Goal: Transaction & Acquisition: Purchase product/service

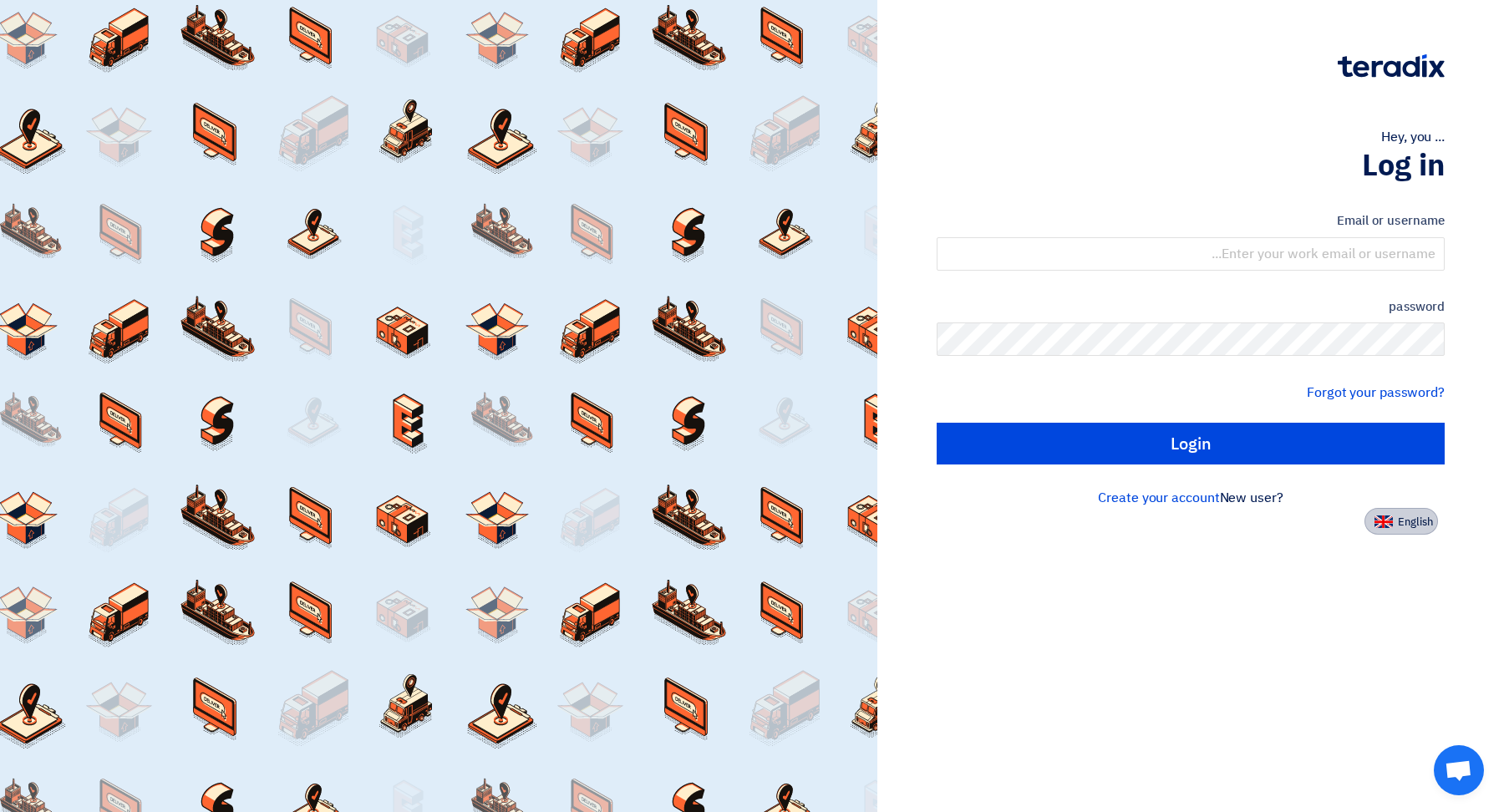
click at [1415, 530] on button "English" at bounding box center [1401, 521] width 74 height 27
type input "Sign in"
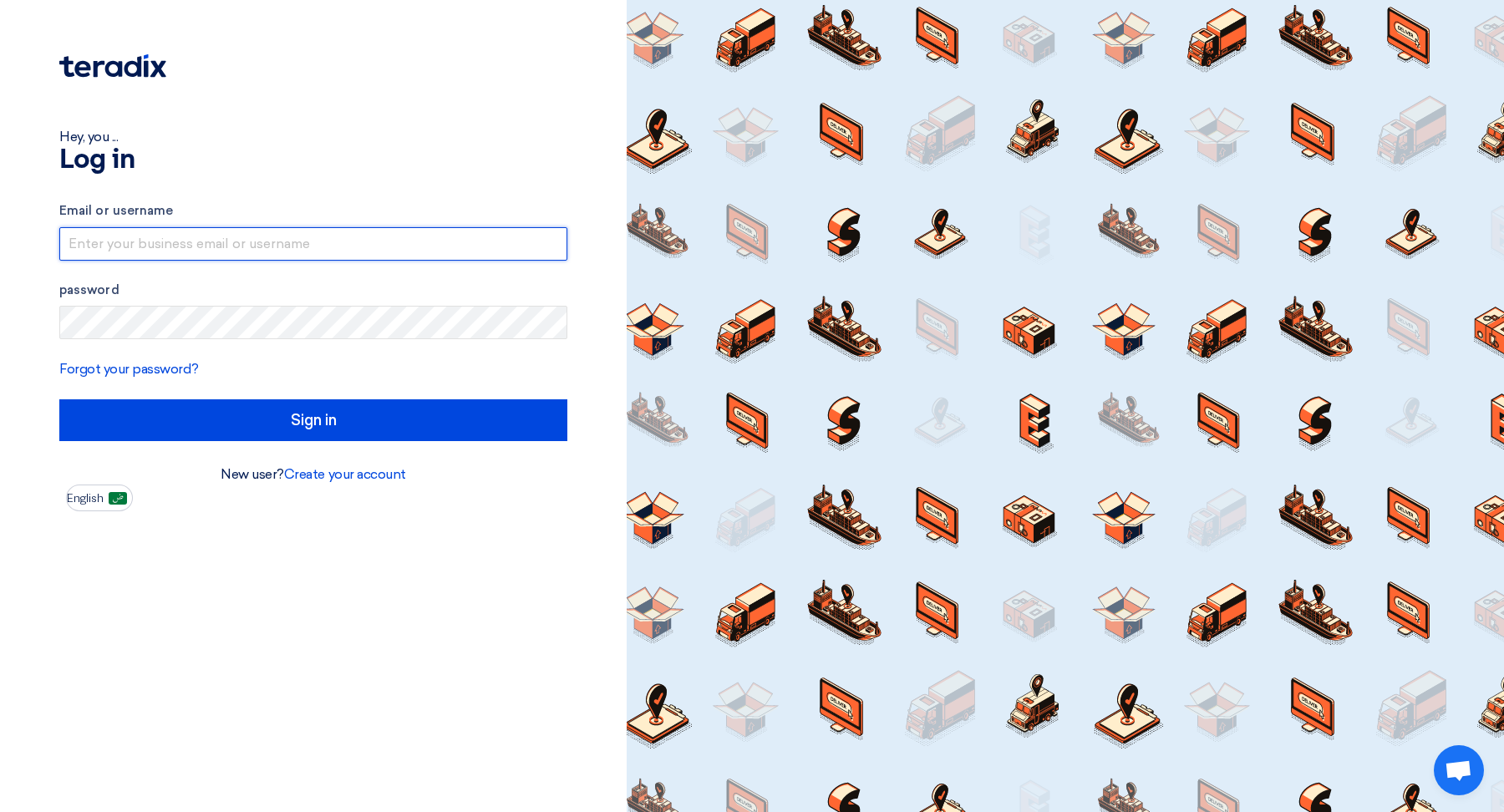
click at [503, 252] on input "text" at bounding box center [314, 244] width 508 height 33
type input "[EMAIL_ADDRESS][DOMAIN_NAME]"
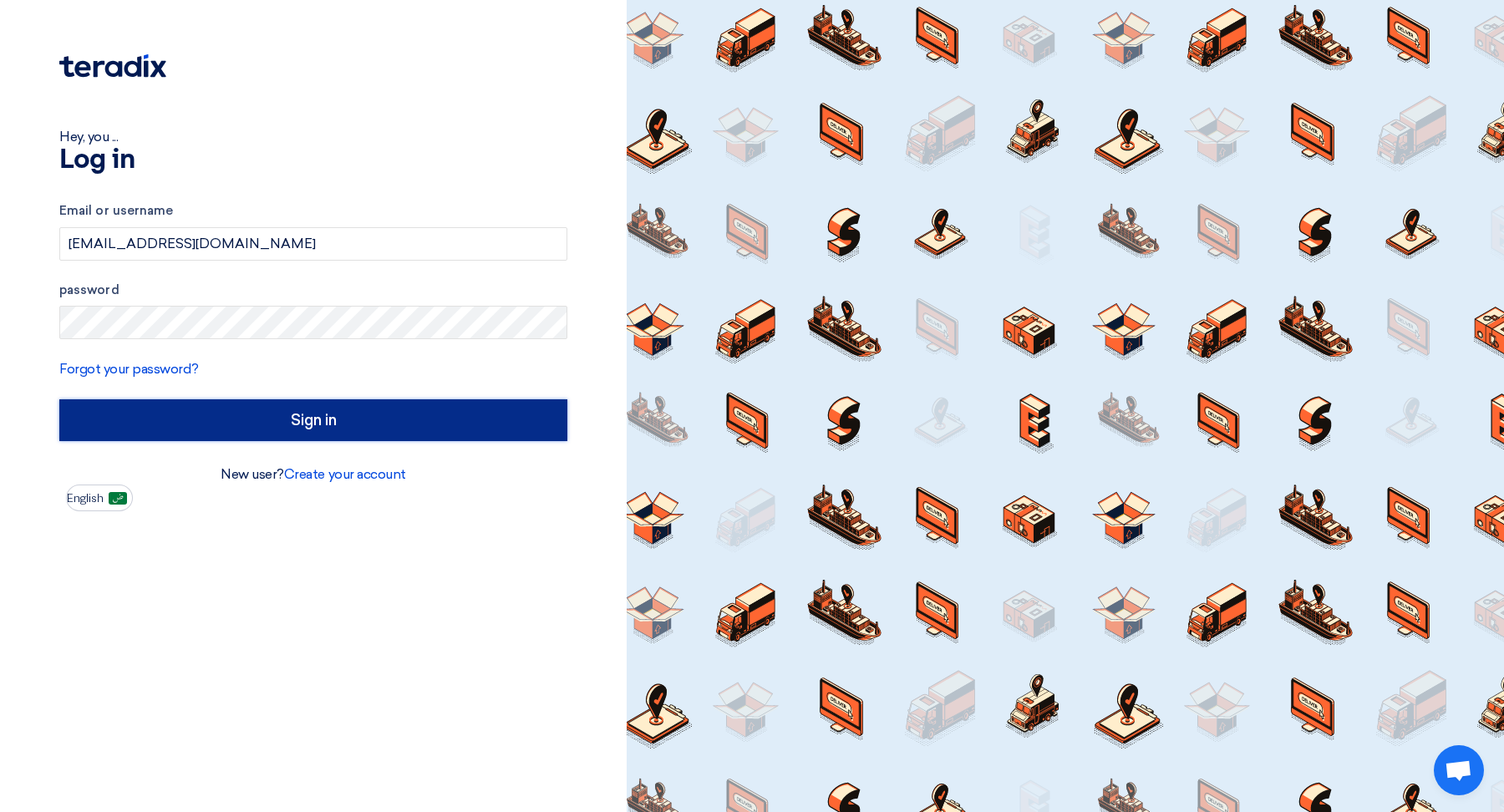
click at [331, 413] on input "Sign in" at bounding box center [314, 419] width 508 height 42
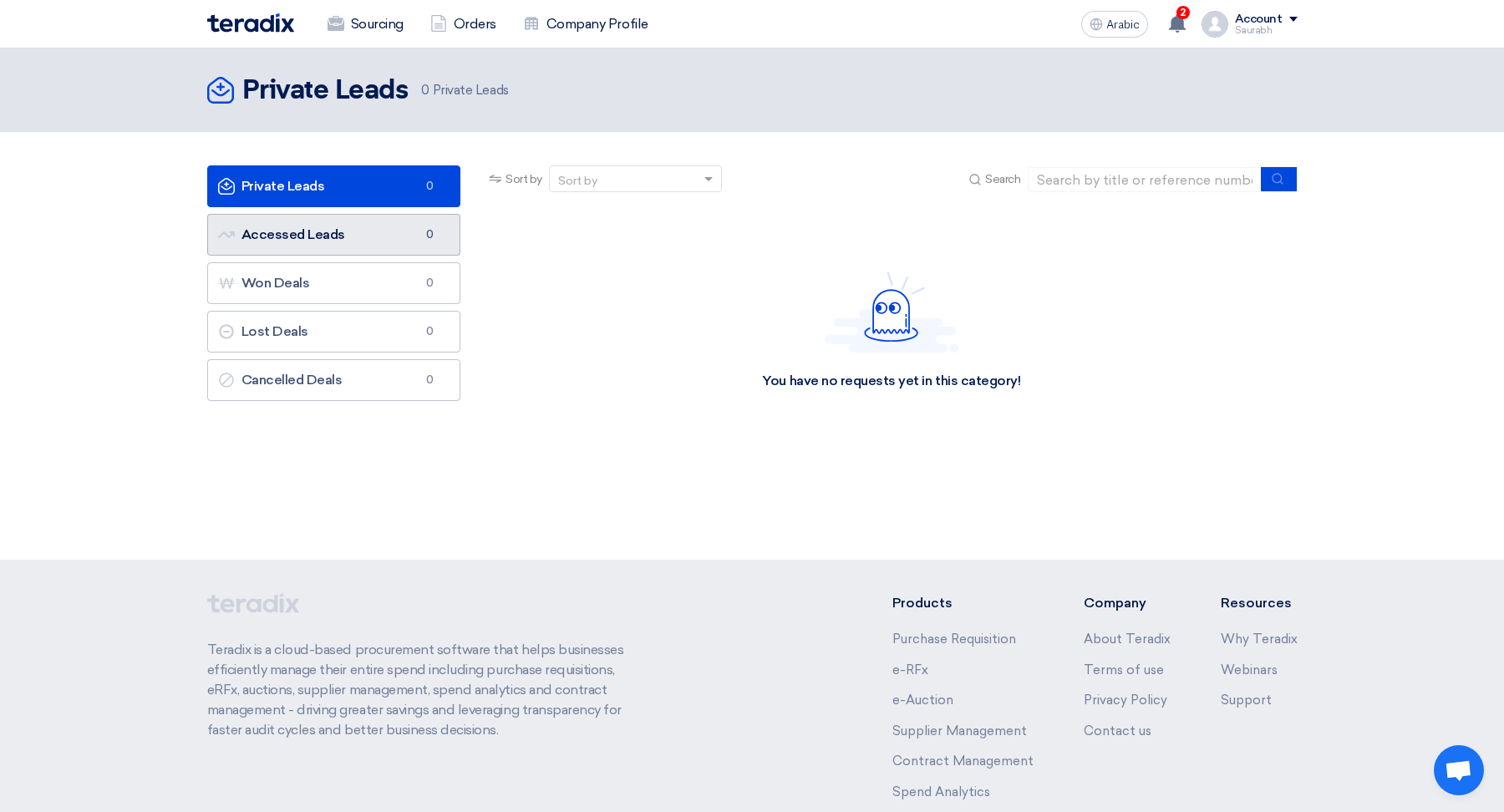
click at [326, 242] on link "Accessed Leads Accessed Leads 0" at bounding box center [334, 234] width 254 height 42
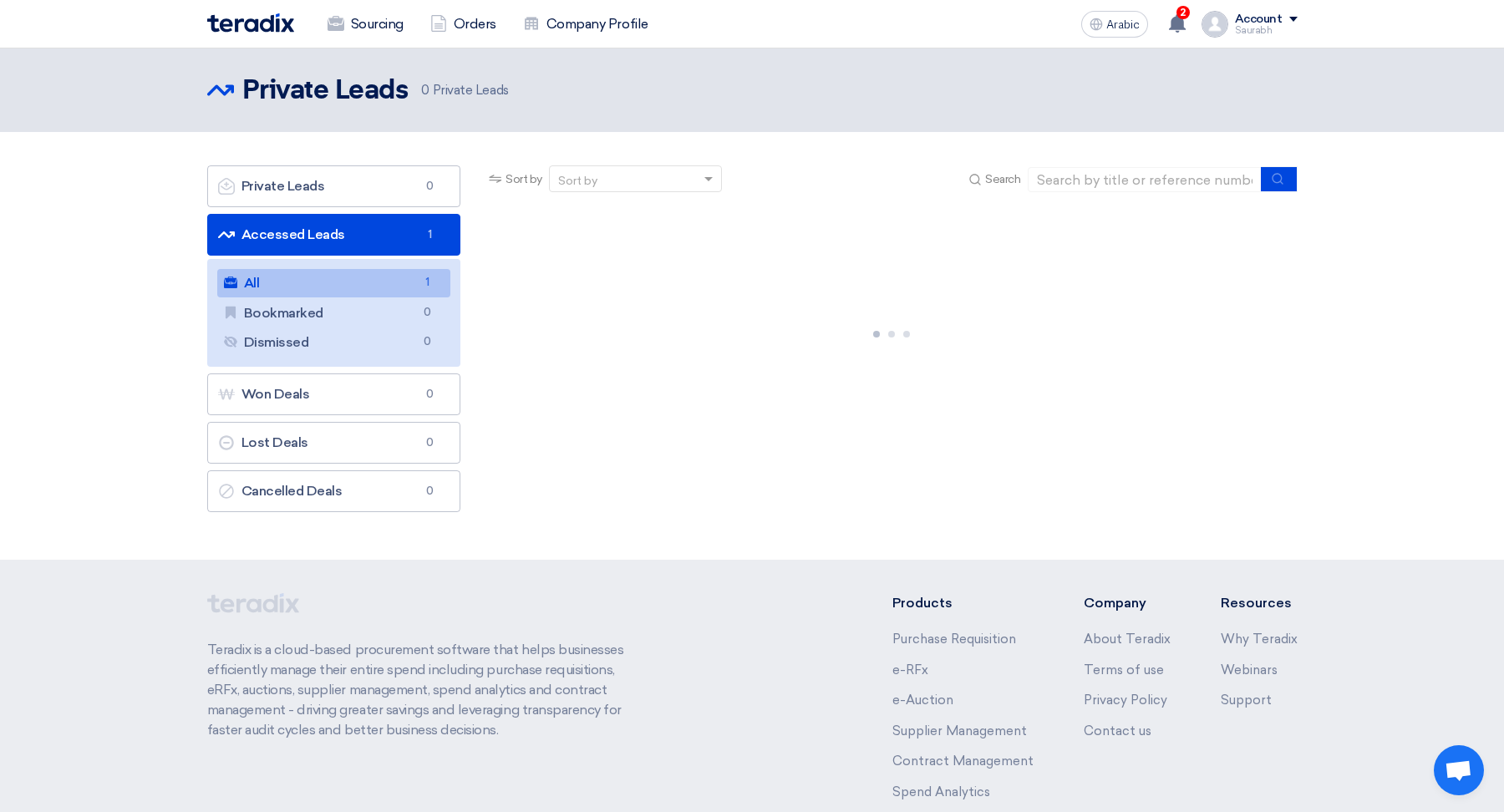
click at [319, 269] on link "All All 1" at bounding box center [333, 283] width 234 height 29
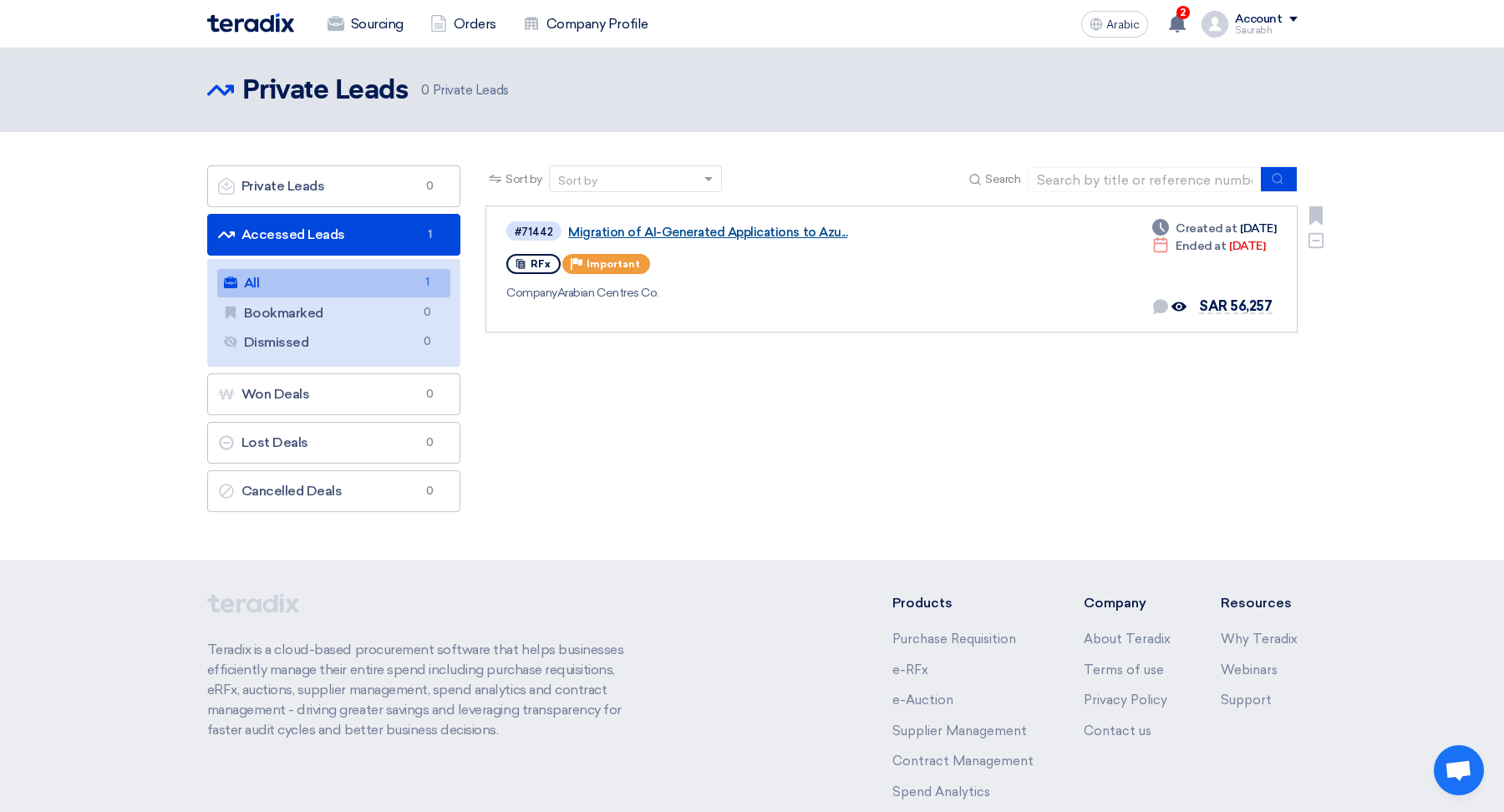
click at [748, 226] on font "Migration of AI-Generated Applications to Azu..." at bounding box center [708, 233] width 279 height 15
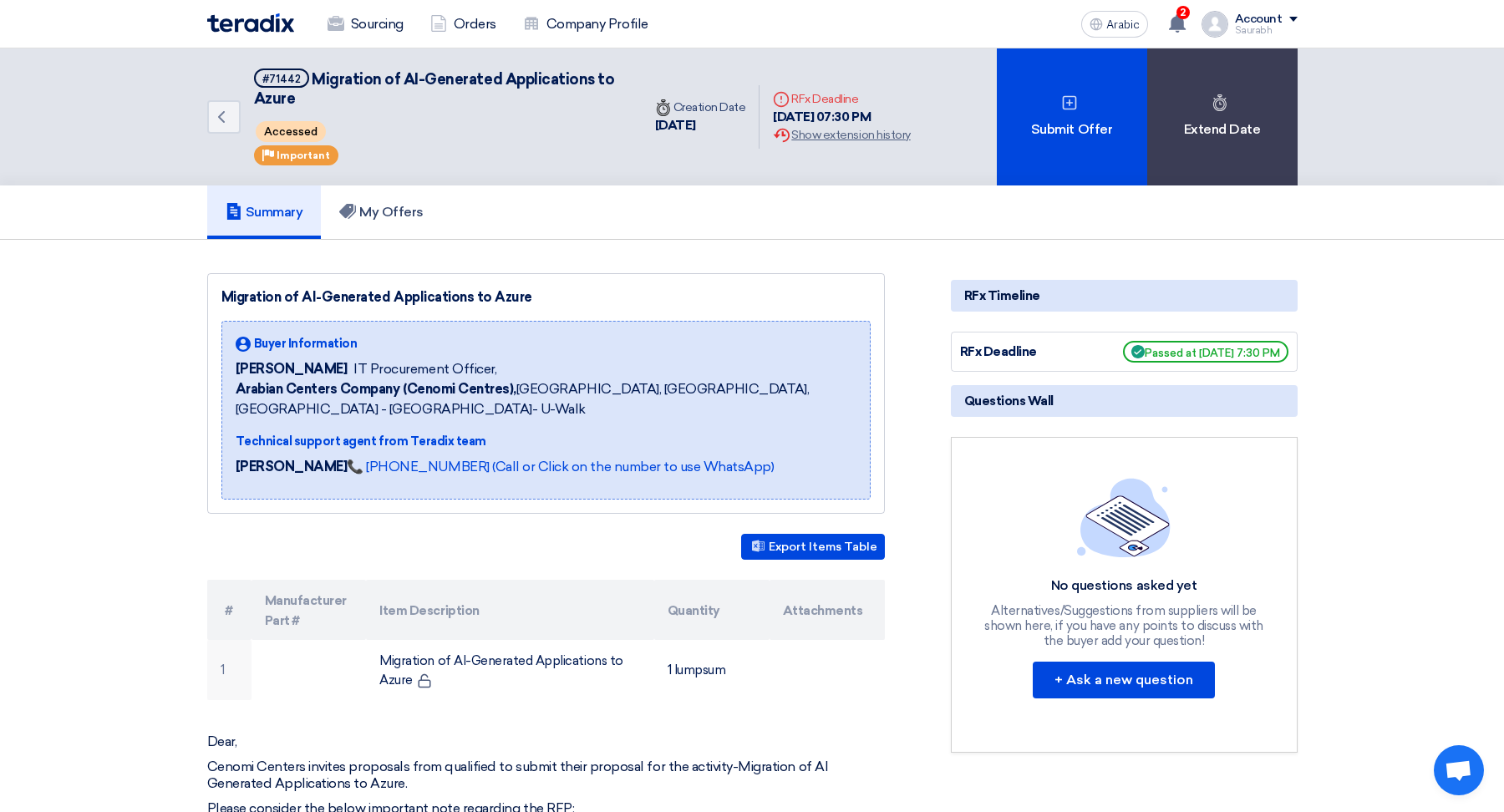
click at [1174, 335] on div "RFx Deadline Passed at [DATE] 7:30 PM" at bounding box center [1124, 351] width 347 height 40
click at [1177, 347] on font "Passed at [DATE] 7:30 PM" at bounding box center [1212, 353] width 135 height 12
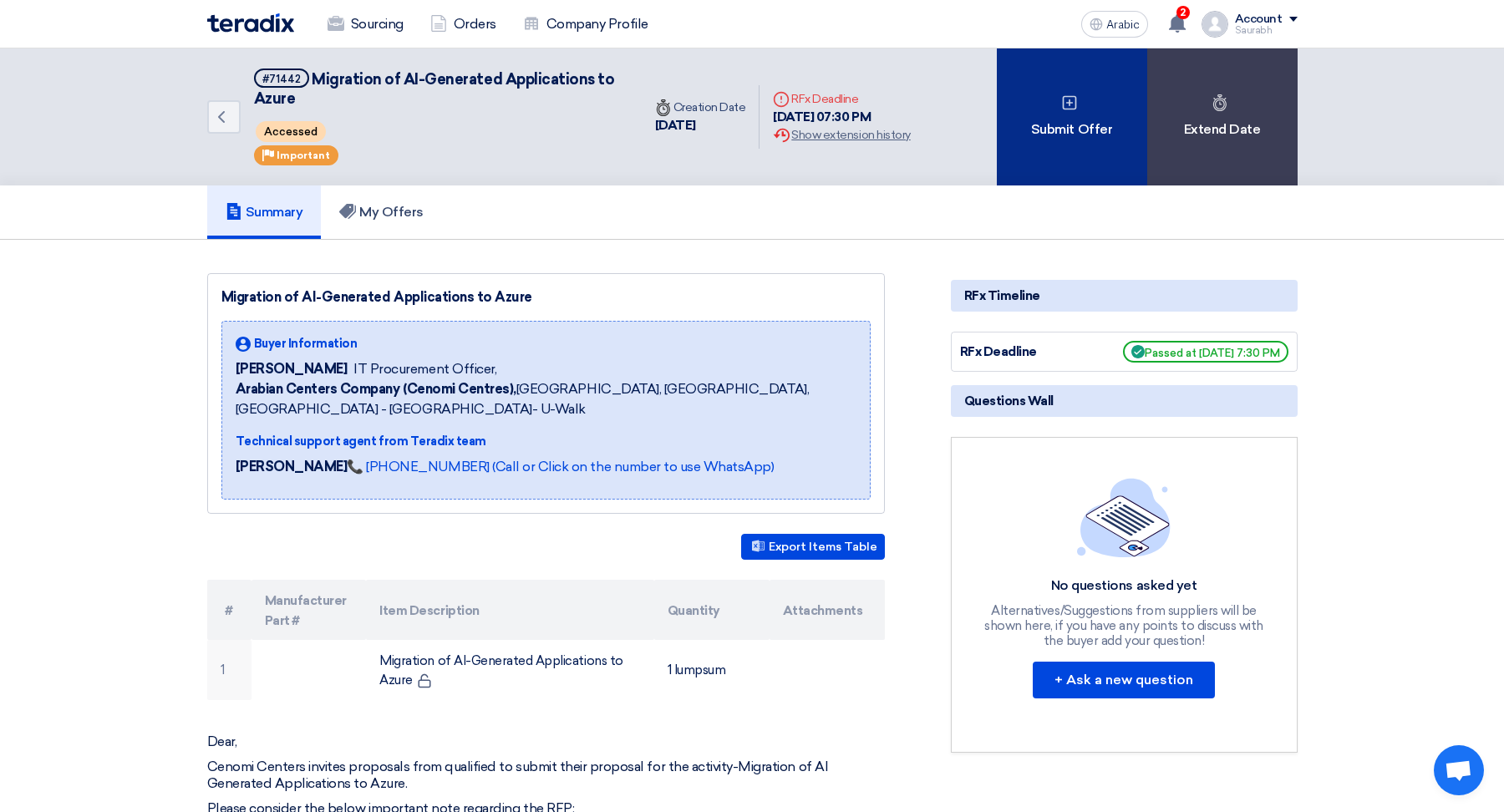
click at [1061, 102] on icon at bounding box center [1069, 102] width 17 height 17
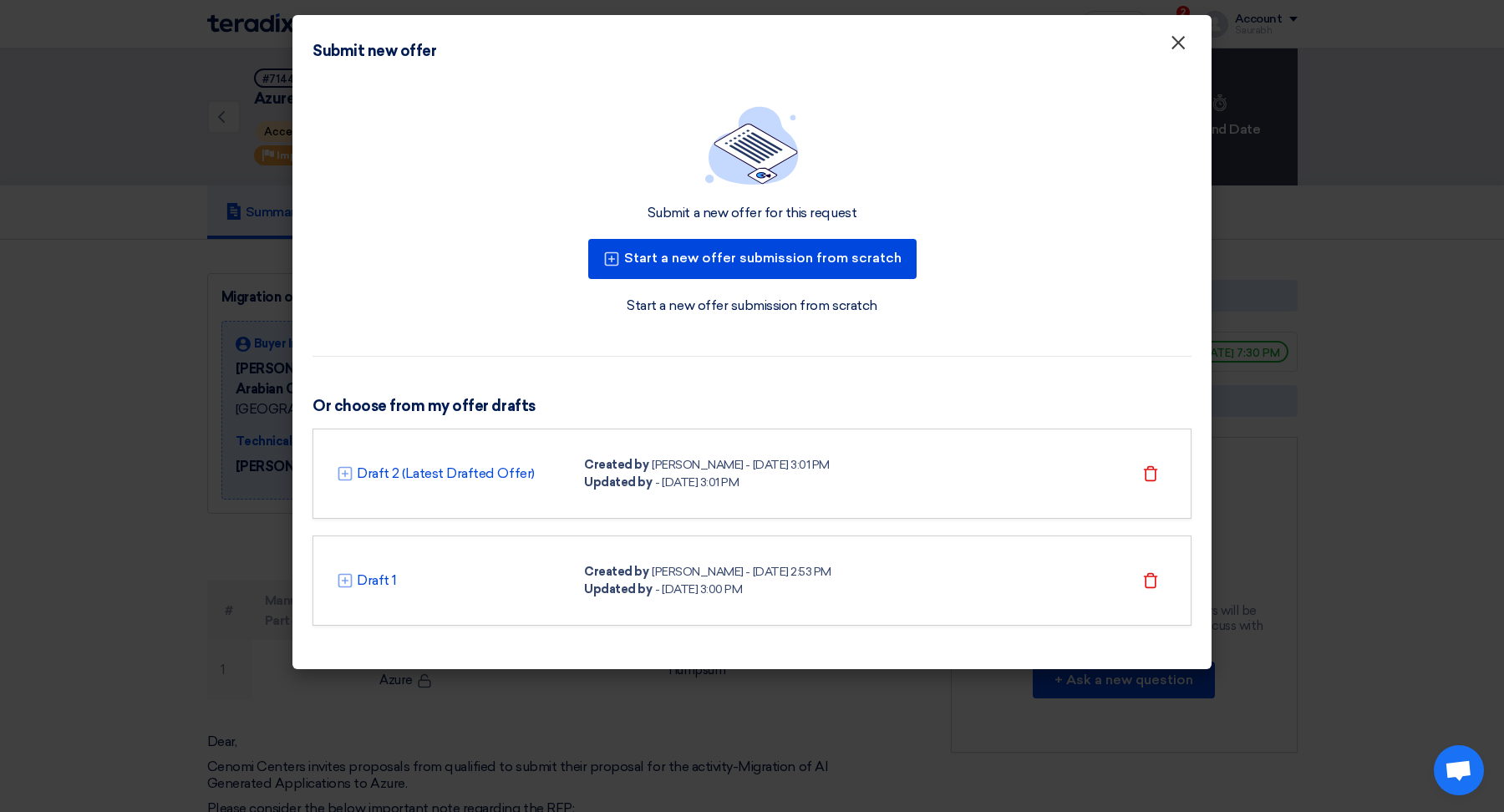
click at [1182, 45] on font "×" at bounding box center [1178, 47] width 17 height 33
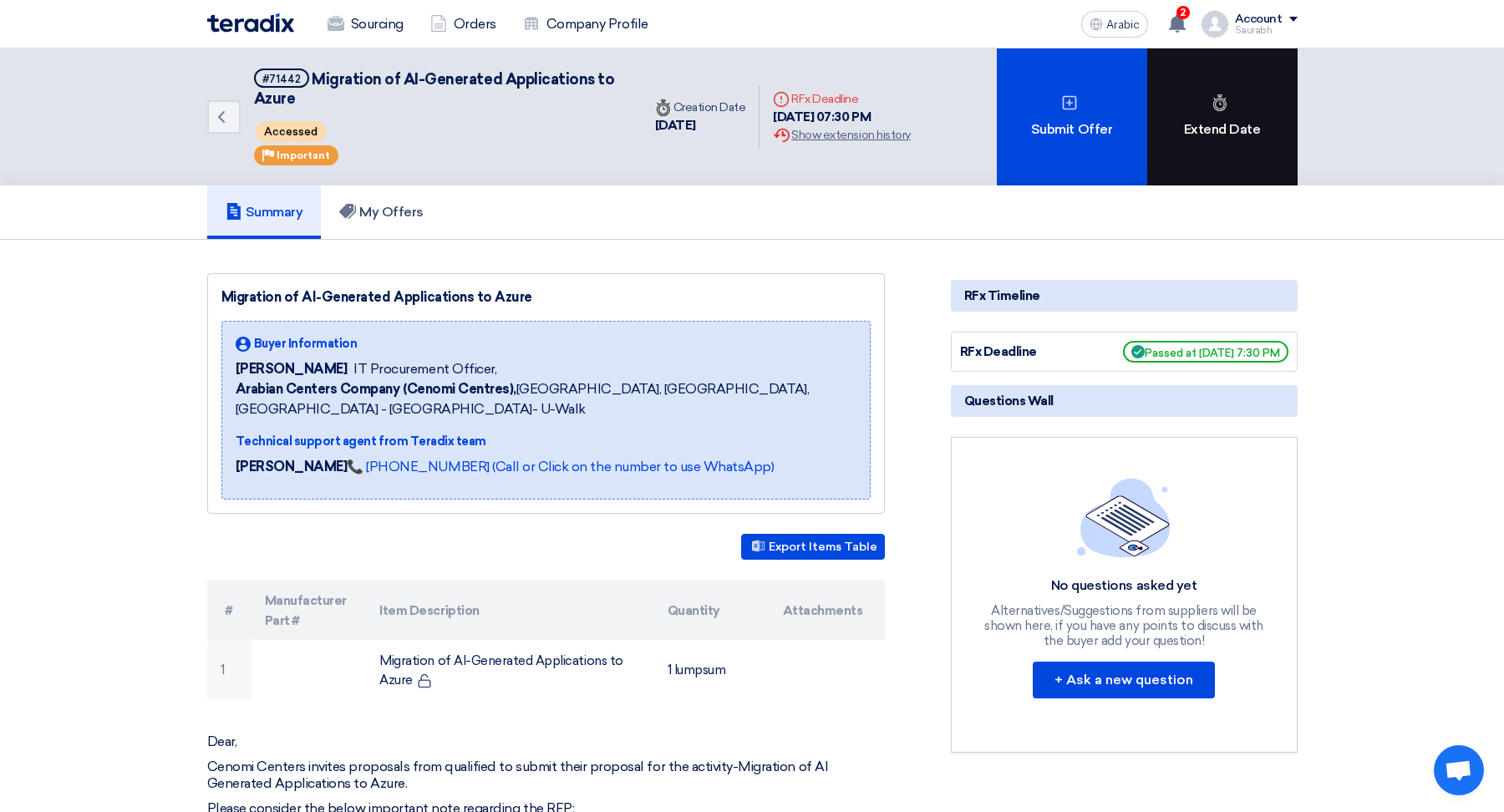
click at [1247, 86] on div "Extend Date" at bounding box center [1223, 116] width 151 height 137
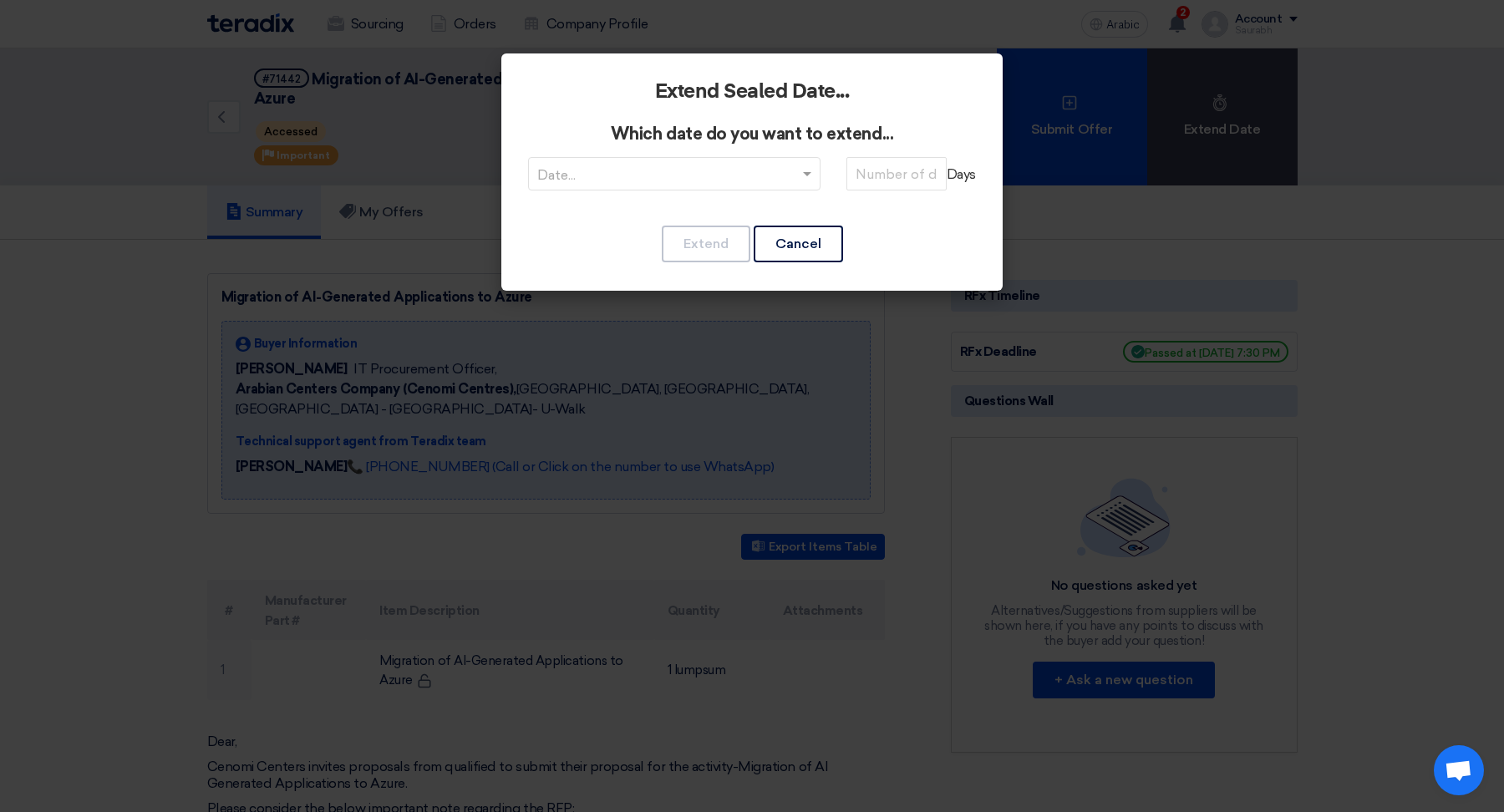
click at [790, 179] on input "text" at bounding box center [665, 176] width 258 height 28
click at [781, 219] on div "RFQDeadline: [DATE]" at bounding box center [674, 207] width 290 height 33
click at [894, 171] on input "number" at bounding box center [896, 174] width 101 height 33
type input "1"
type input "8"
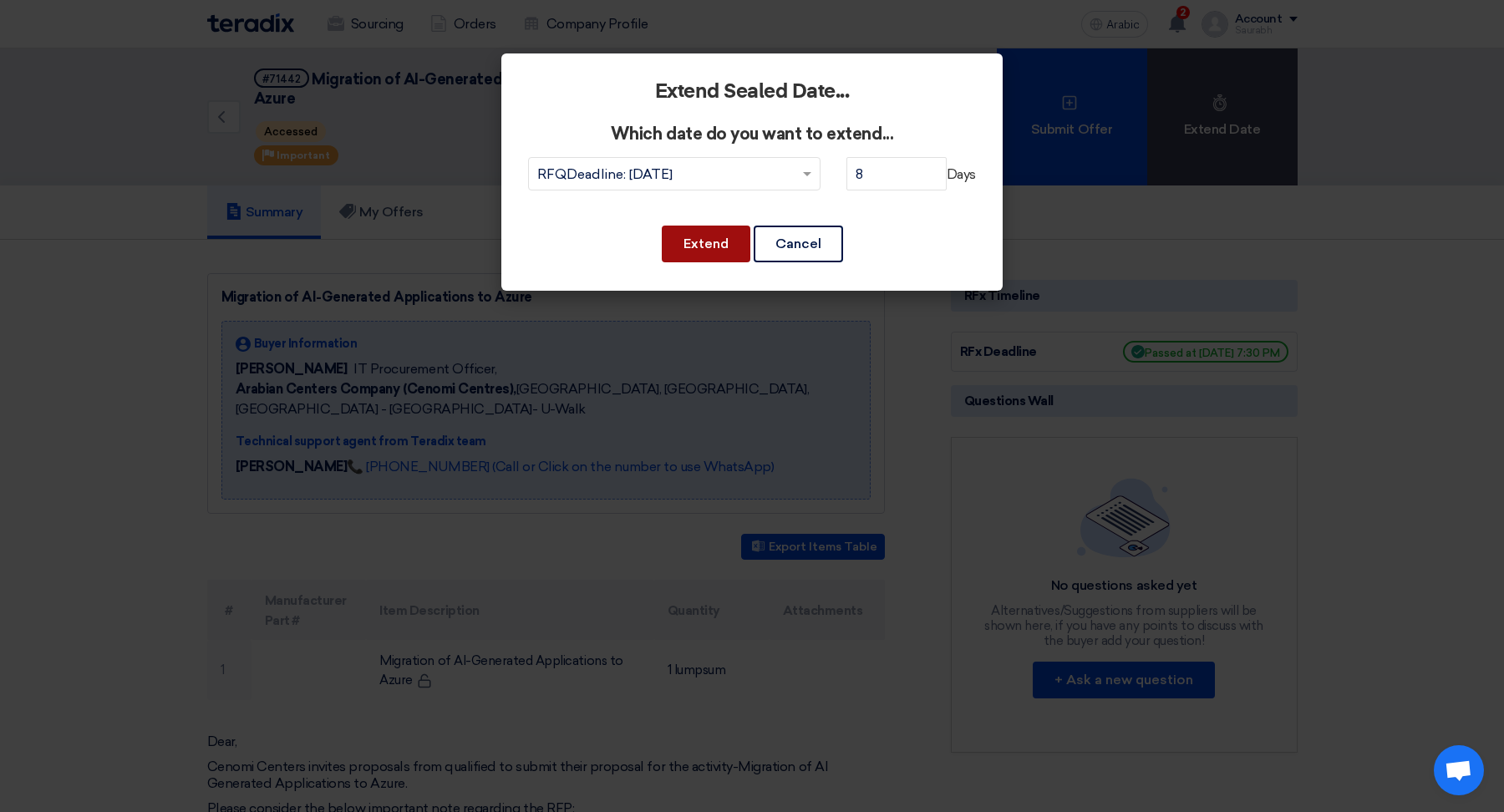
click at [691, 249] on font "Extend" at bounding box center [705, 243] width 45 height 16
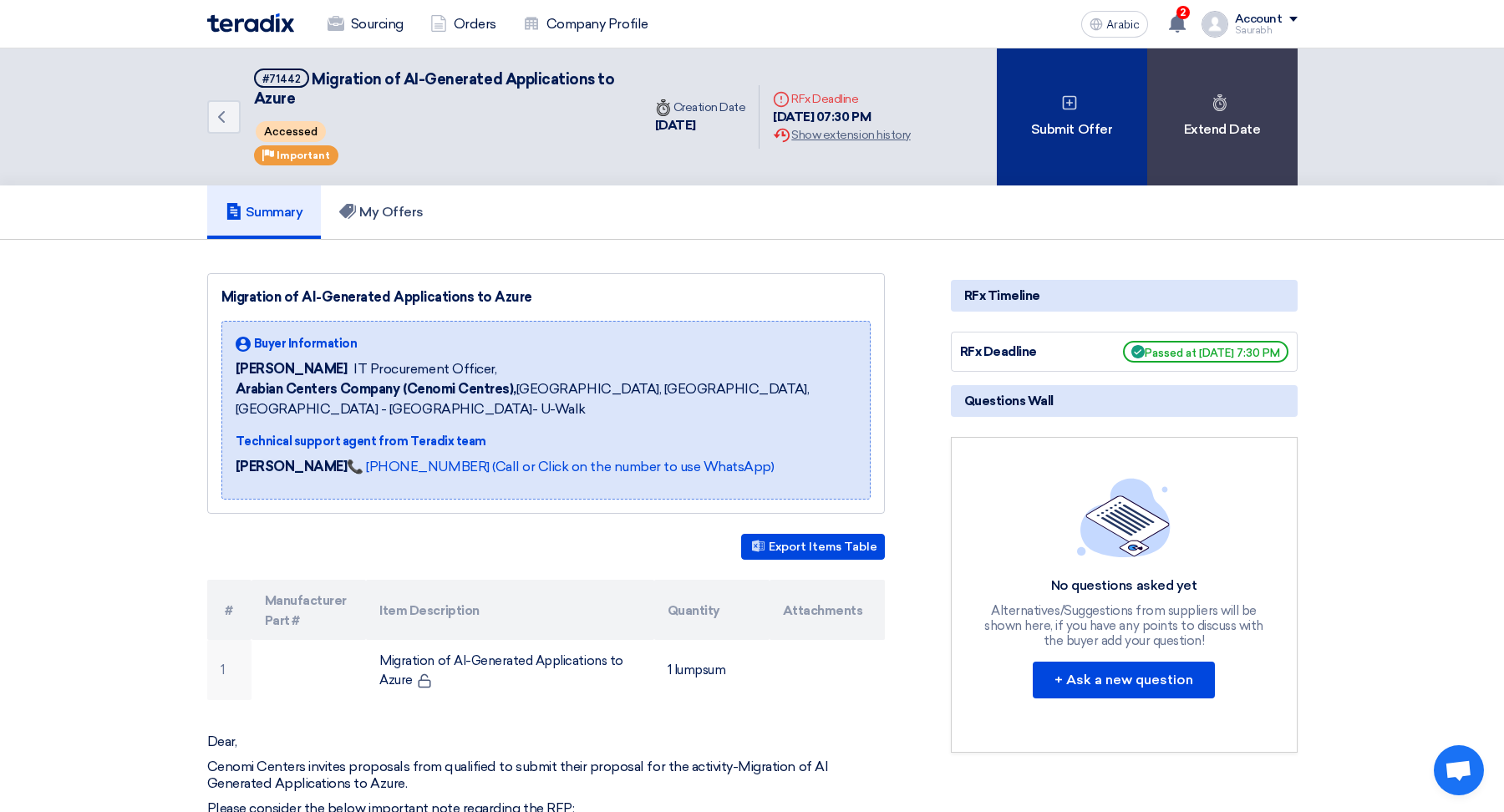
click at [1133, 153] on div "Submit Offer" at bounding box center [1072, 116] width 151 height 137
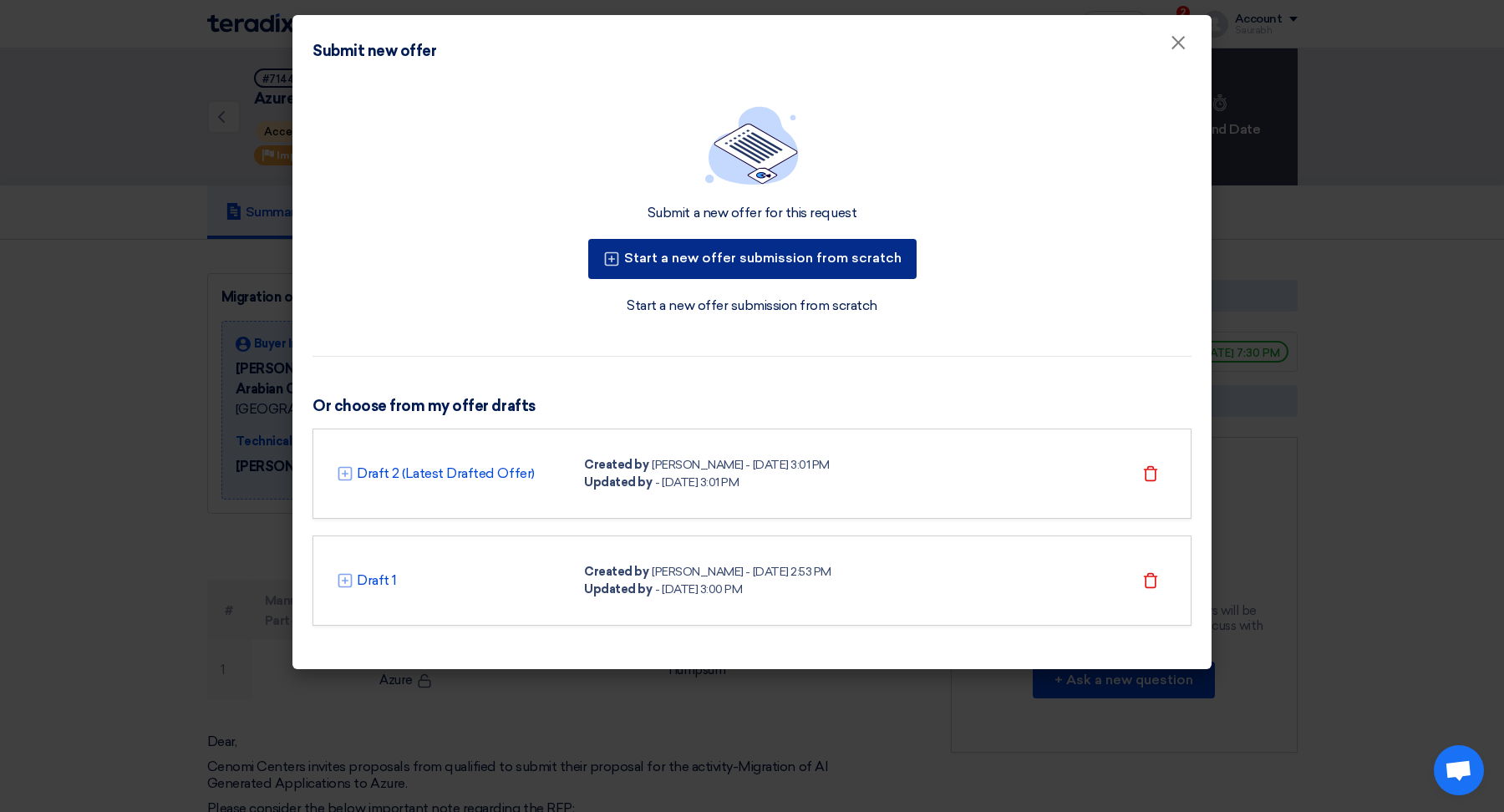
click at [868, 257] on font "Start a new offer submission from scratch" at bounding box center [763, 257] width 277 height 16
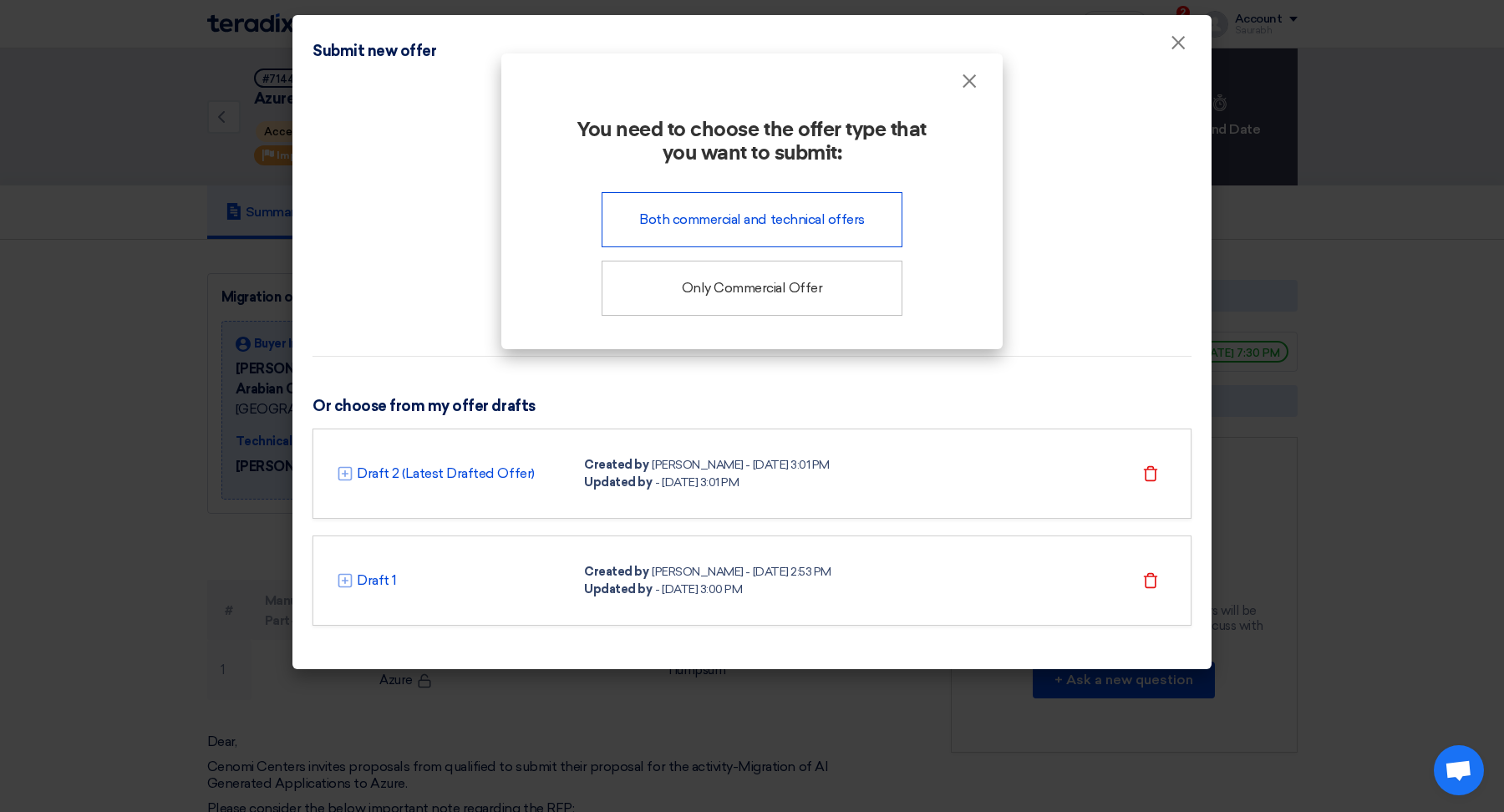
click at [813, 217] on font "Both commercial and technical offers" at bounding box center [752, 219] width 225 height 16
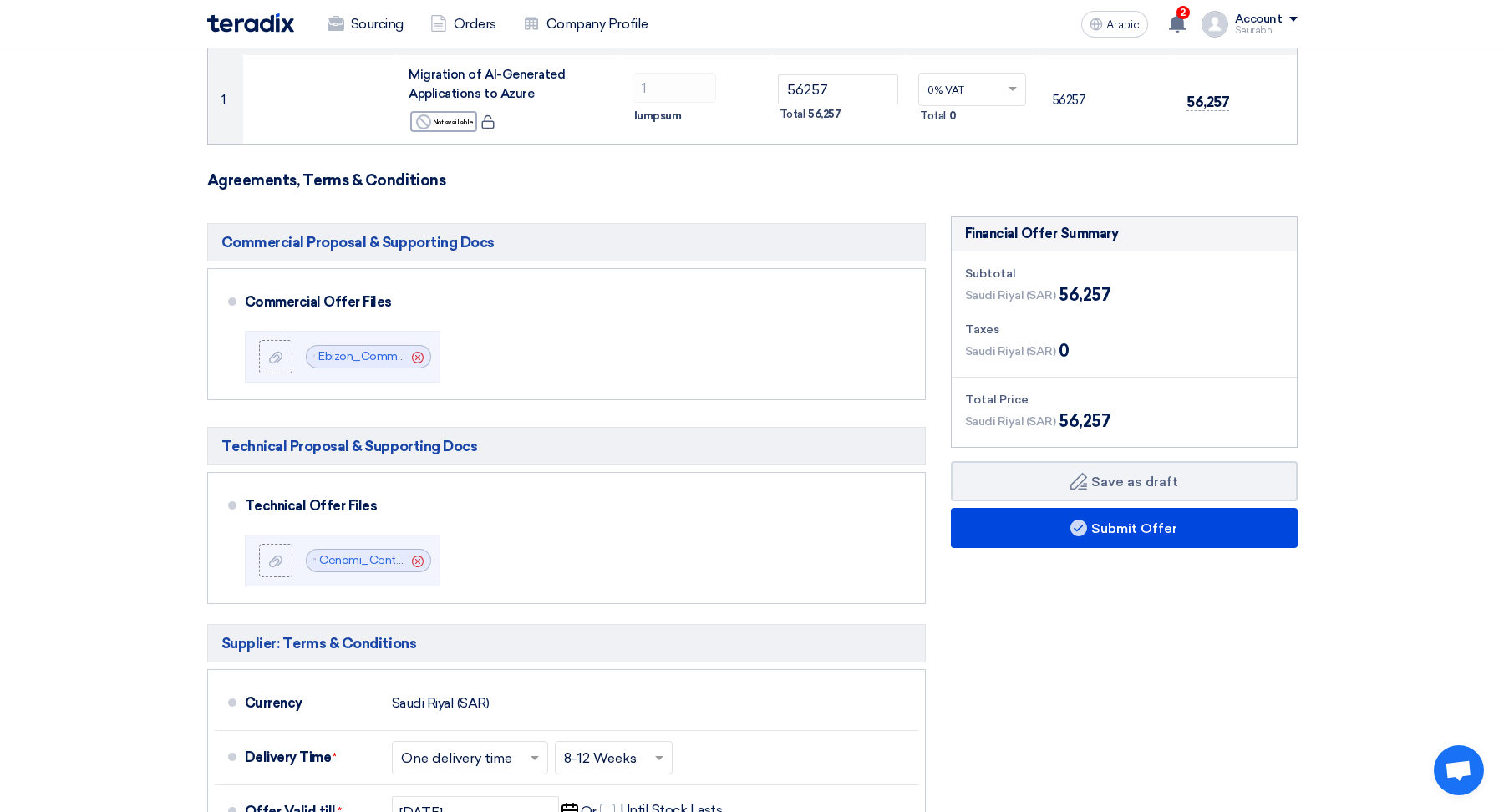
scroll to position [246, 0]
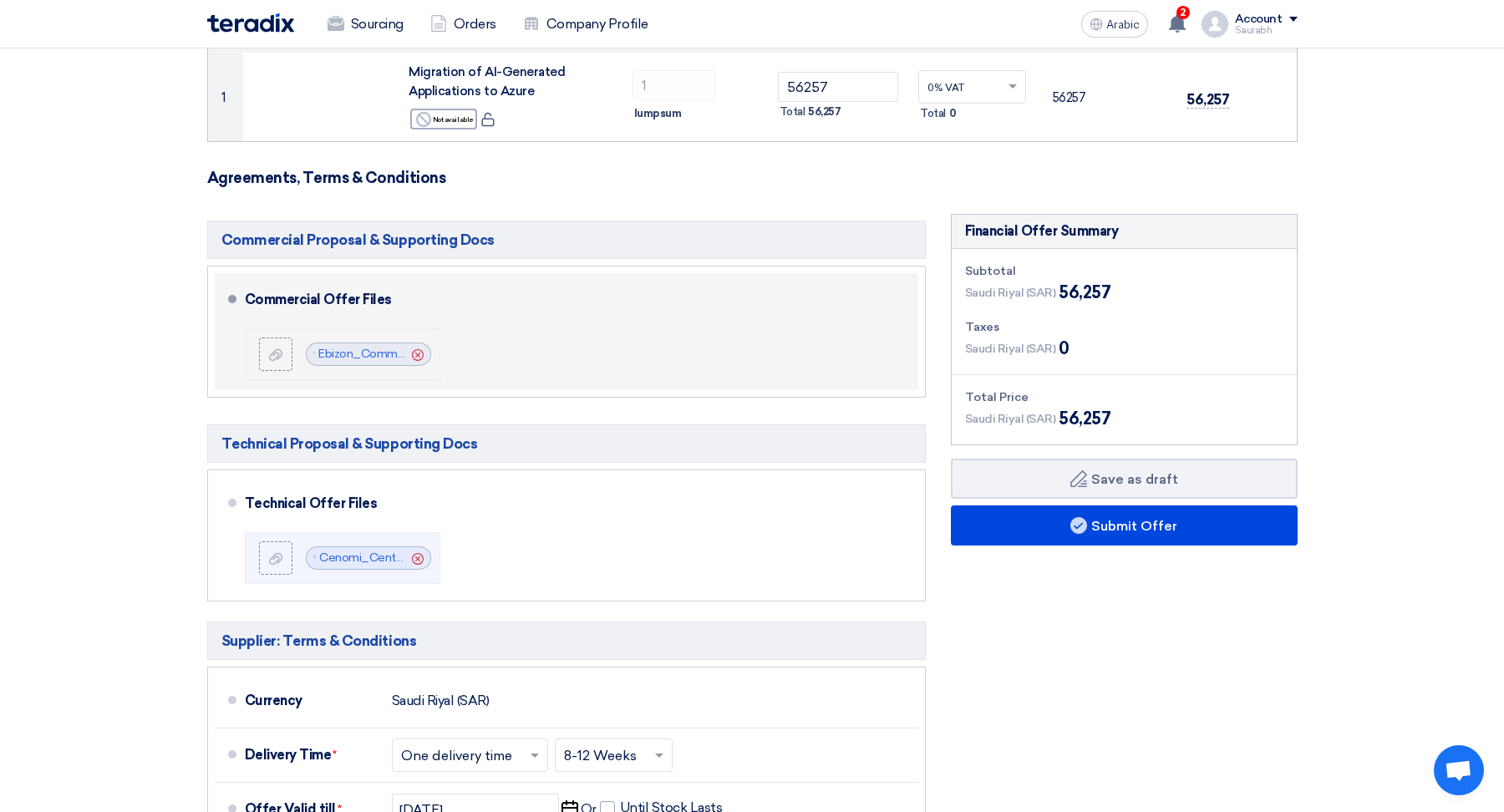
click at [412, 351] on icon "Cancel" at bounding box center [418, 354] width 12 height 12
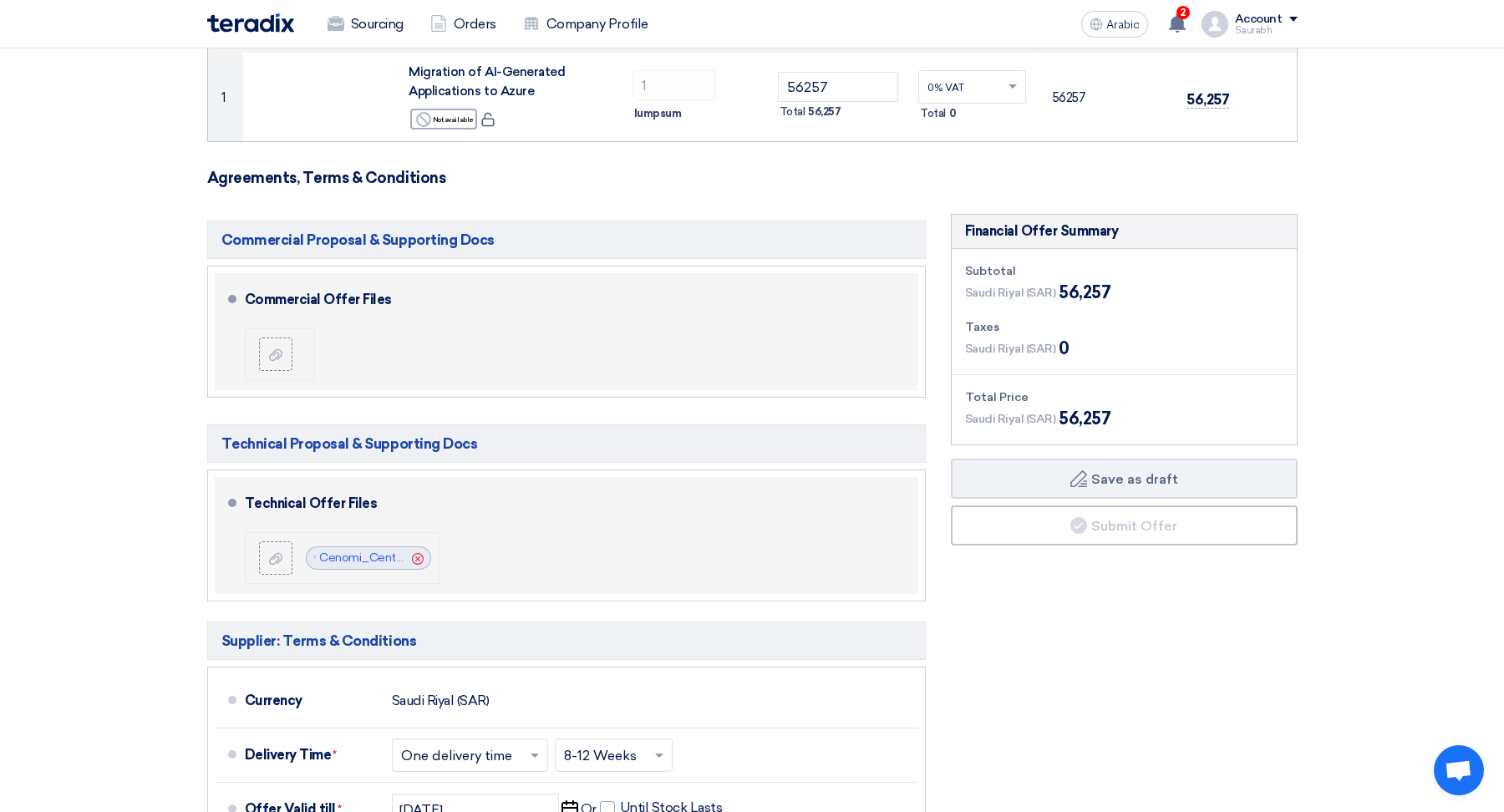
click at [415, 556] on icon "Cancel" at bounding box center [418, 558] width 12 height 12
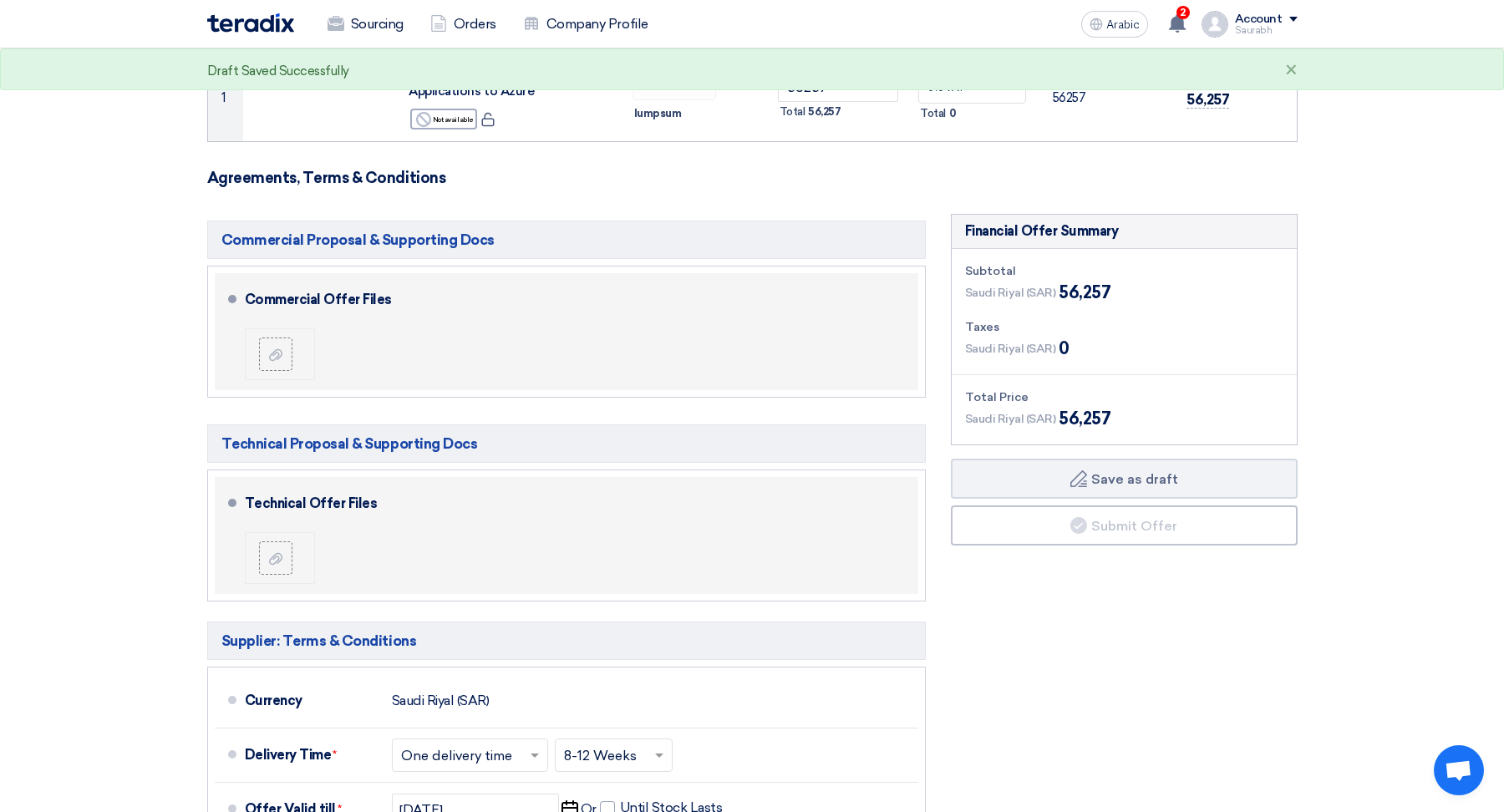
click at [274, 370] on li at bounding box center [279, 354] width 70 height 52
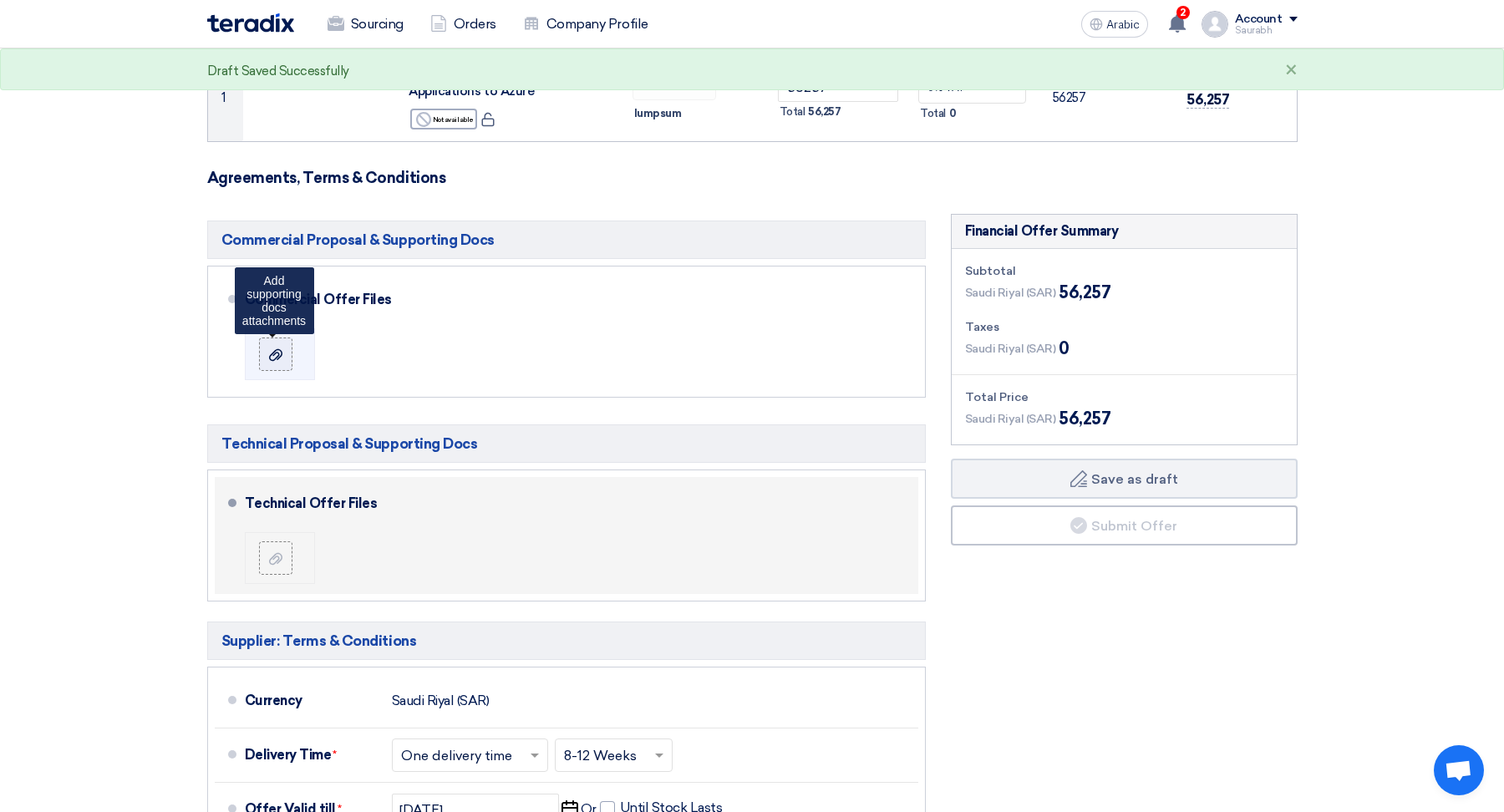
click at [277, 346] on div at bounding box center [276, 354] width 20 height 17
click at [0, 0] on input "file" at bounding box center [0, 0] width 0 height 0
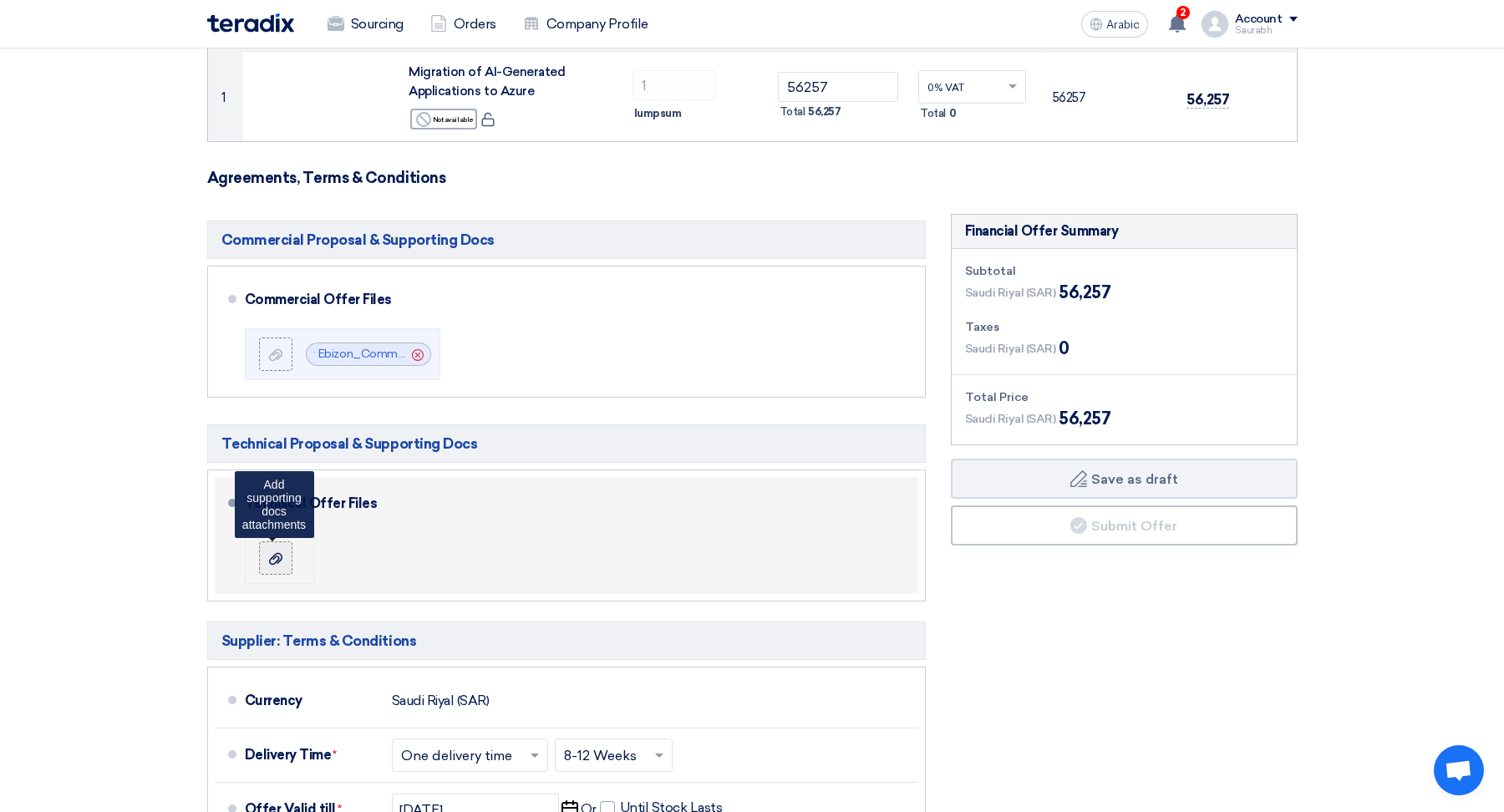
click at [277, 546] on label at bounding box center [275, 558] width 34 height 33
click at [0, 0] on input "file" at bounding box center [0, 0] width 0 height 0
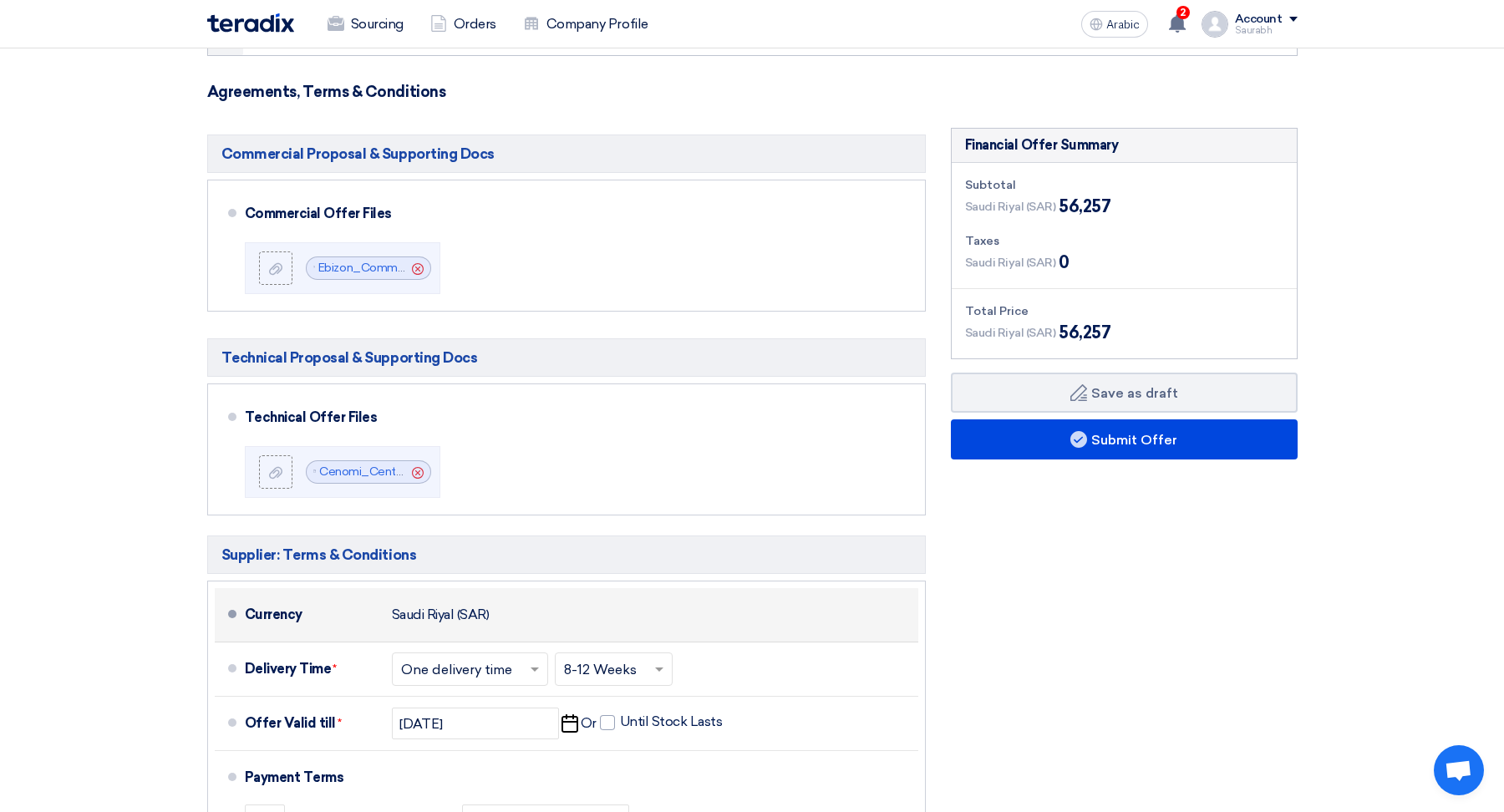
scroll to position [328, 0]
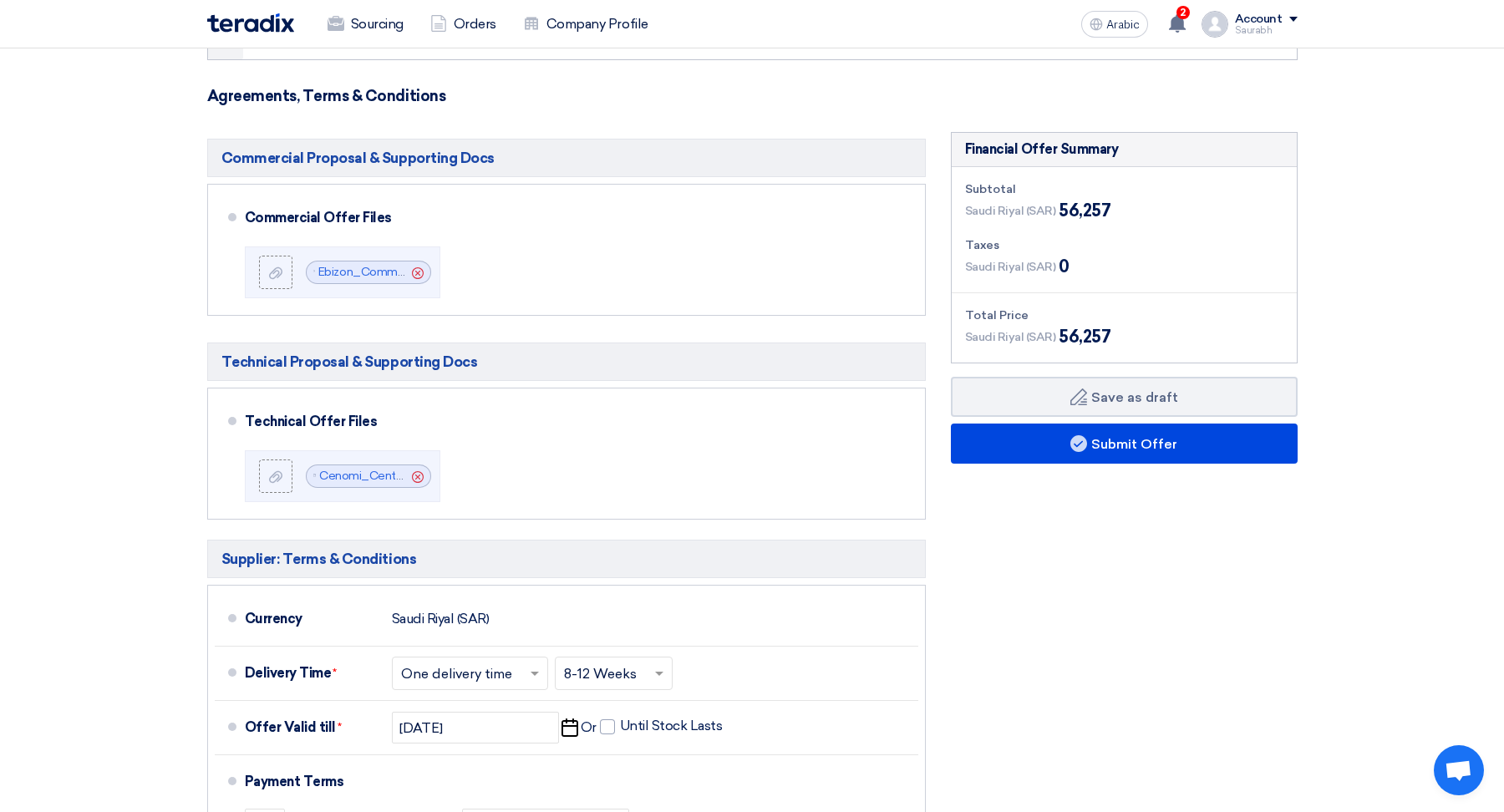
click at [1037, 198] on div "Saudi Riyal (SAR) 56,257" at bounding box center [1038, 210] width 146 height 25
click at [1094, 200] on font "56,257" at bounding box center [1085, 210] width 52 height 20
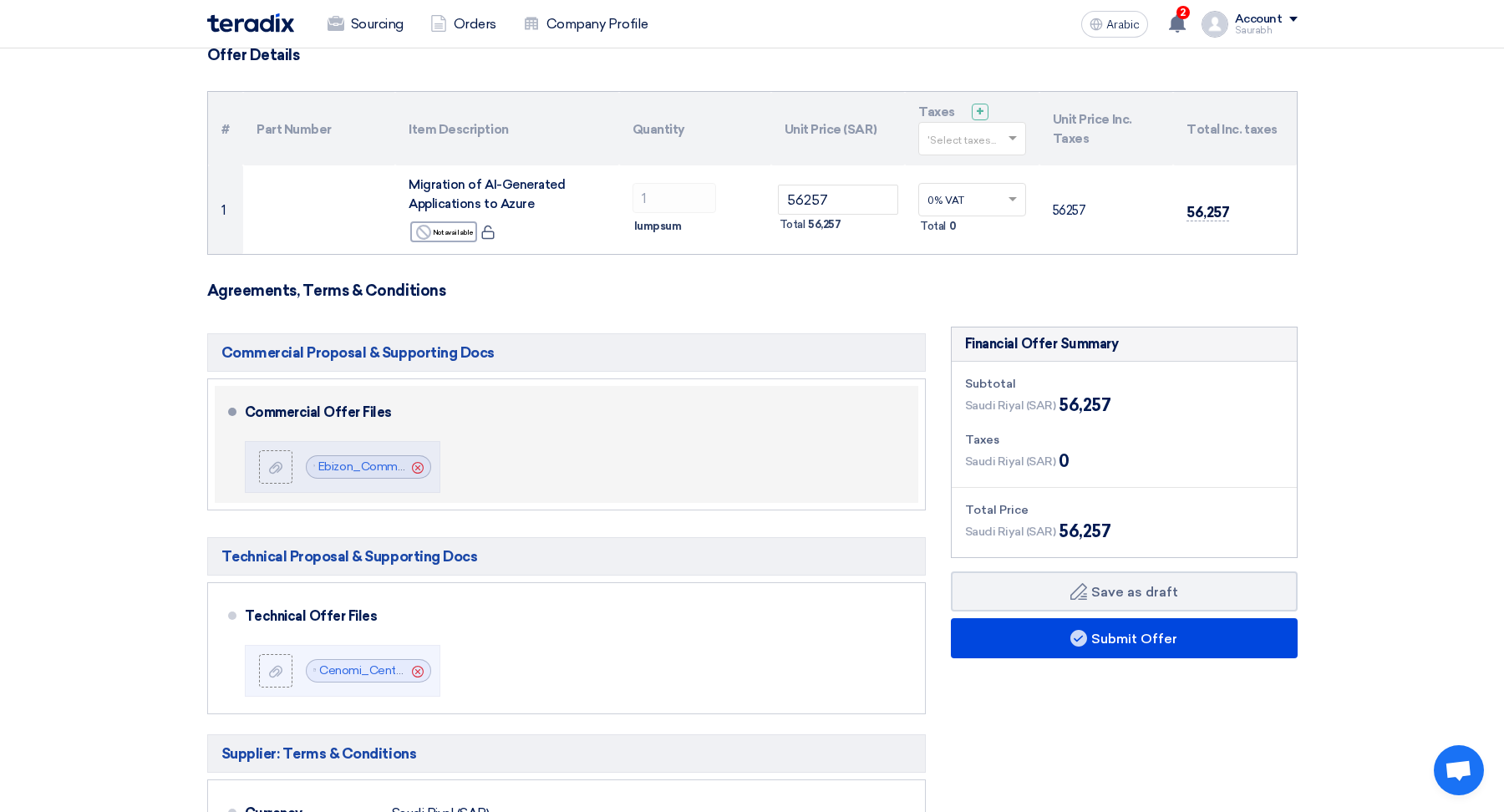
scroll to position [129, 0]
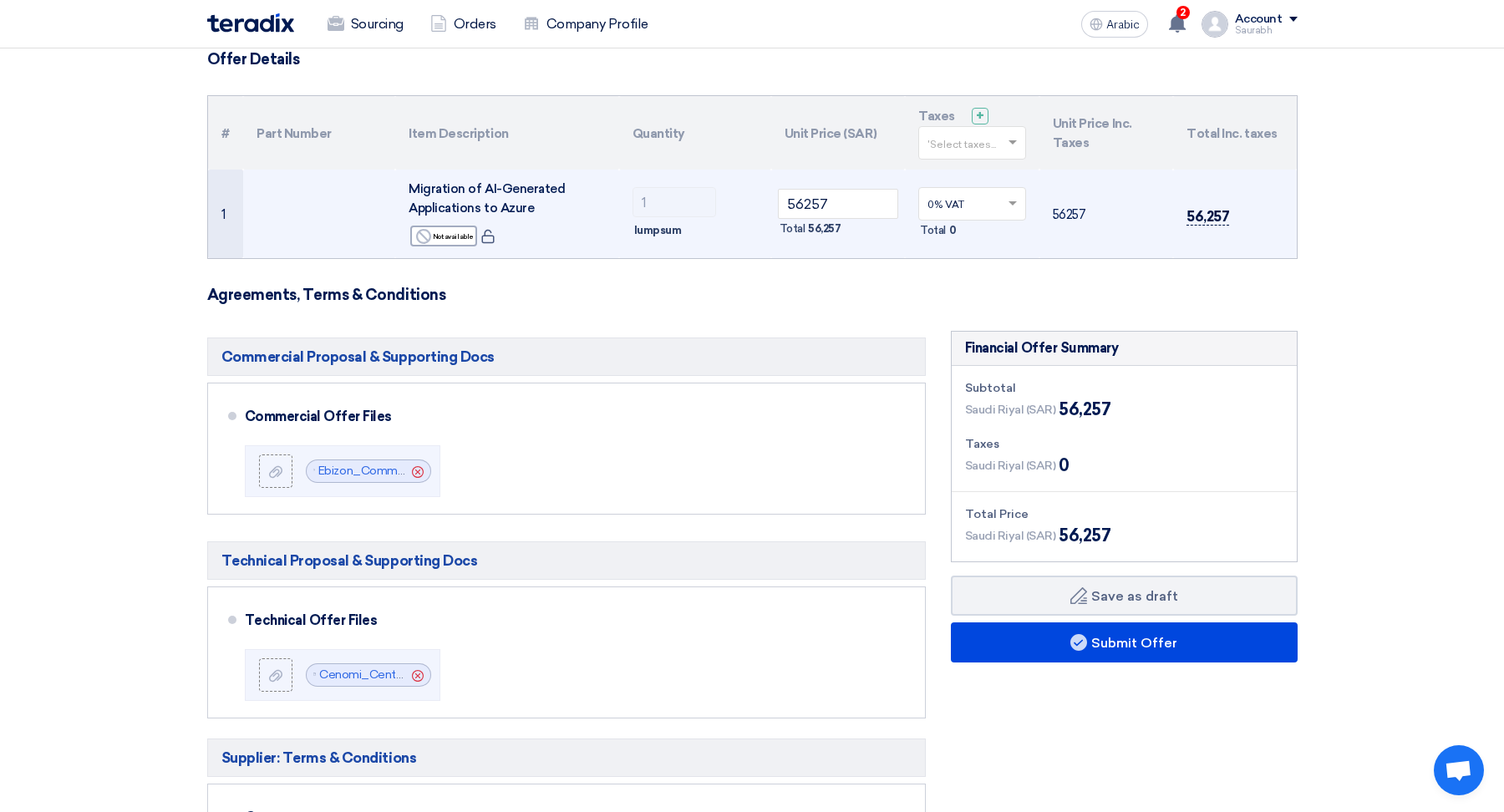
click at [1193, 212] on font "56,257" at bounding box center [1208, 217] width 43 height 17
click at [822, 201] on input "56257" at bounding box center [839, 204] width 121 height 30
click at [822, 202] on input "56257" at bounding box center [839, 204] width 121 height 30
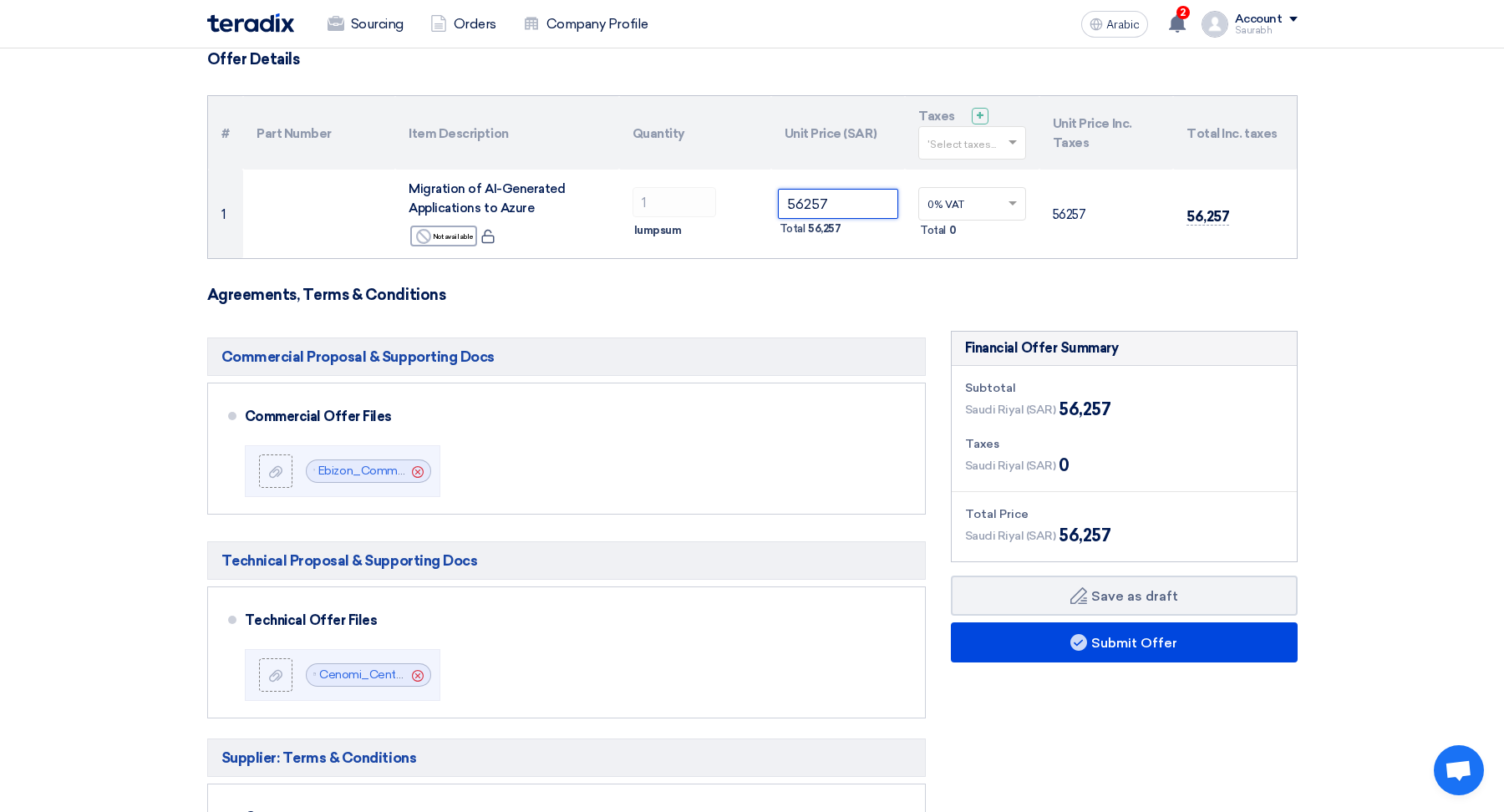
paste input "63011.00"
type input "63011"
click at [1446, 364] on section "Offer Details # Part Number Item Description Quantity Unit Price (SAR) Taxes + …" at bounding box center [752, 632] width 1504 height 1231
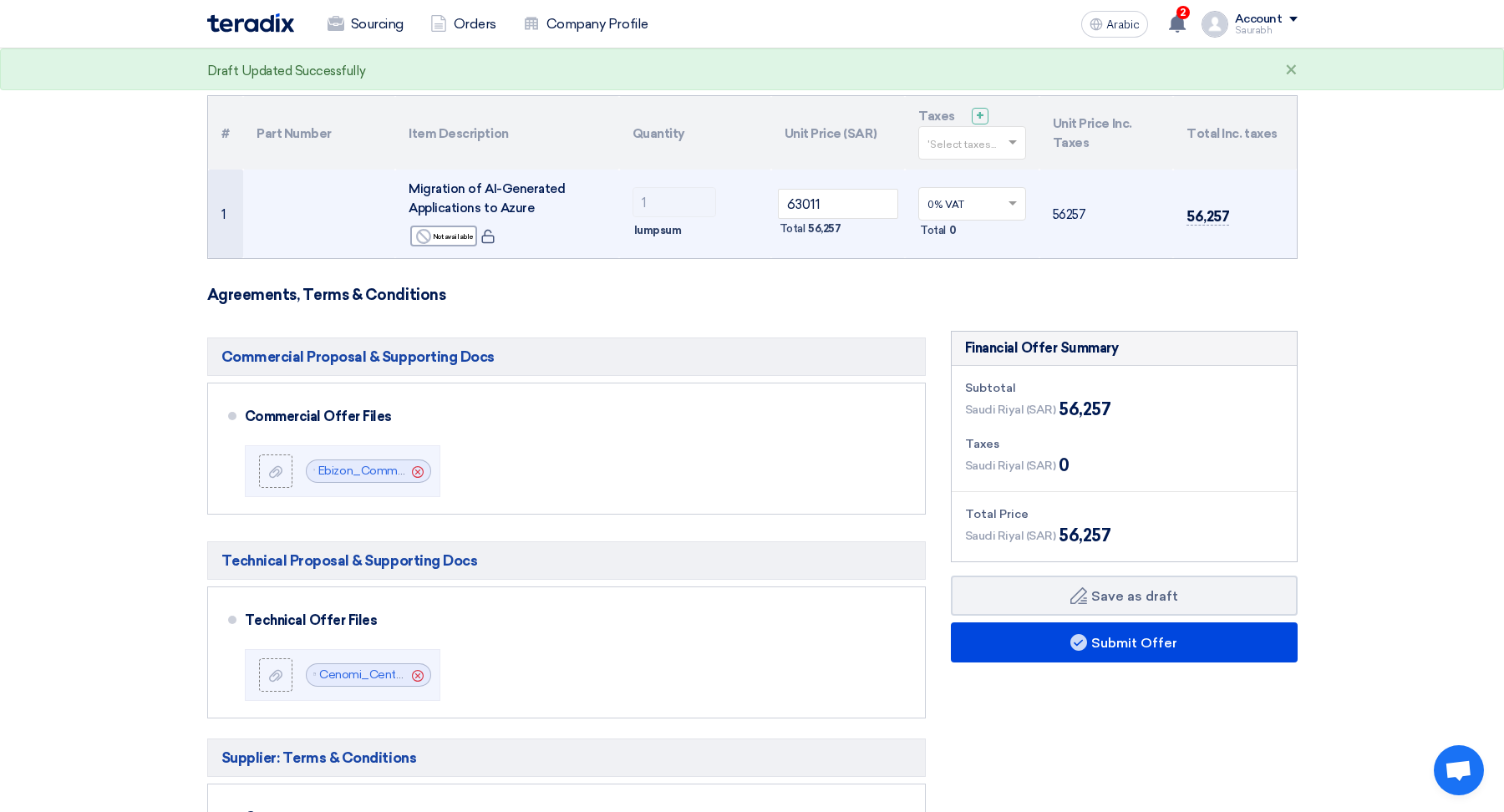
click at [1002, 212] on div at bounding box center [973, 205] width 106 height 28
click at [995, 227] on div "0% -VAT" at bounding box center [973, 234] width 106 height 29
click at [852, 200] on input "63011" at bounding box center [839, 204] width 121 height 30
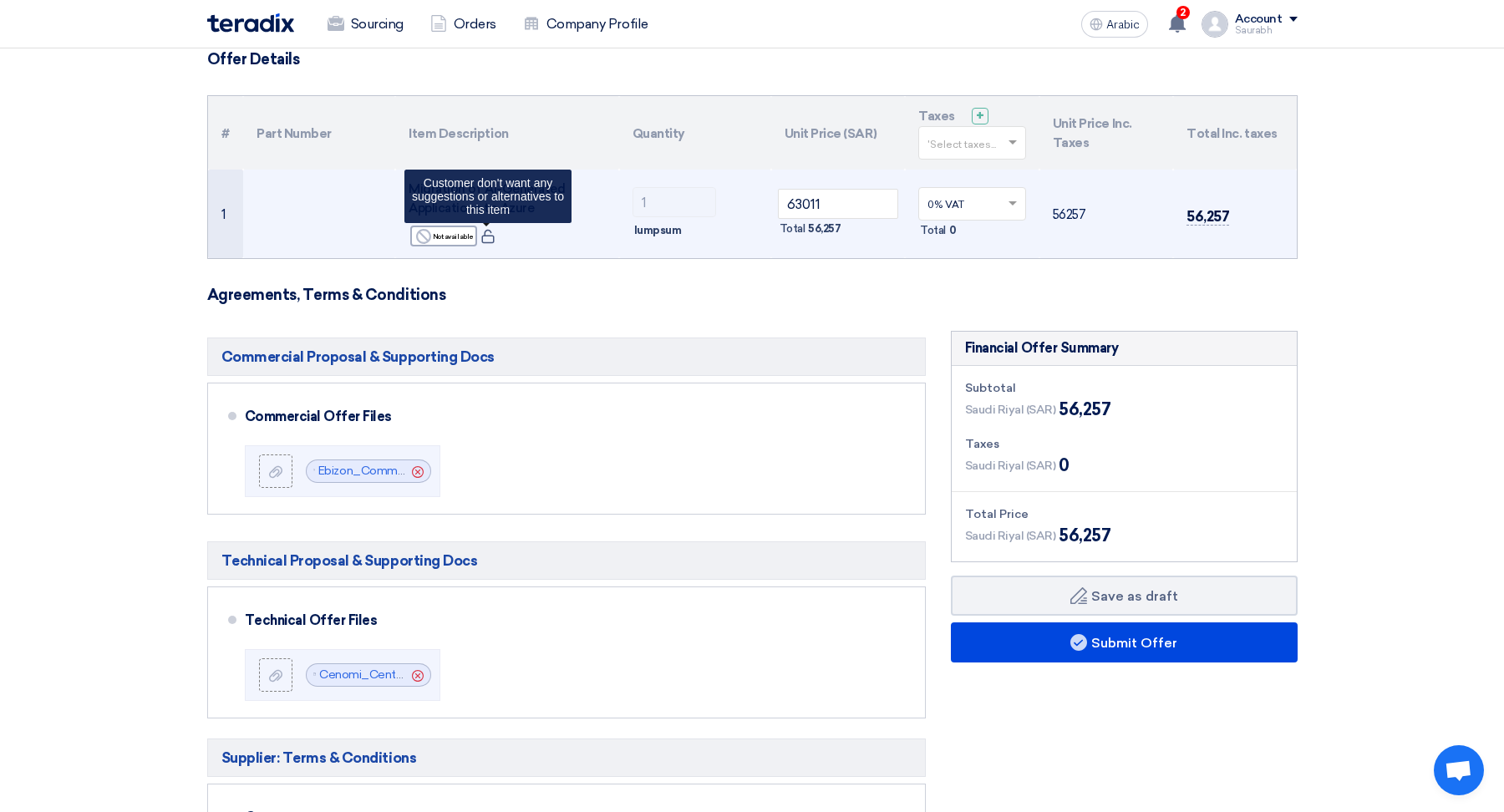
click at [490, 243] on span at bounding box center [488, 235] width 19 height 20
click at [1204, 222] on font "56,257" at bounding box center [1208, 217] width 43 height 17
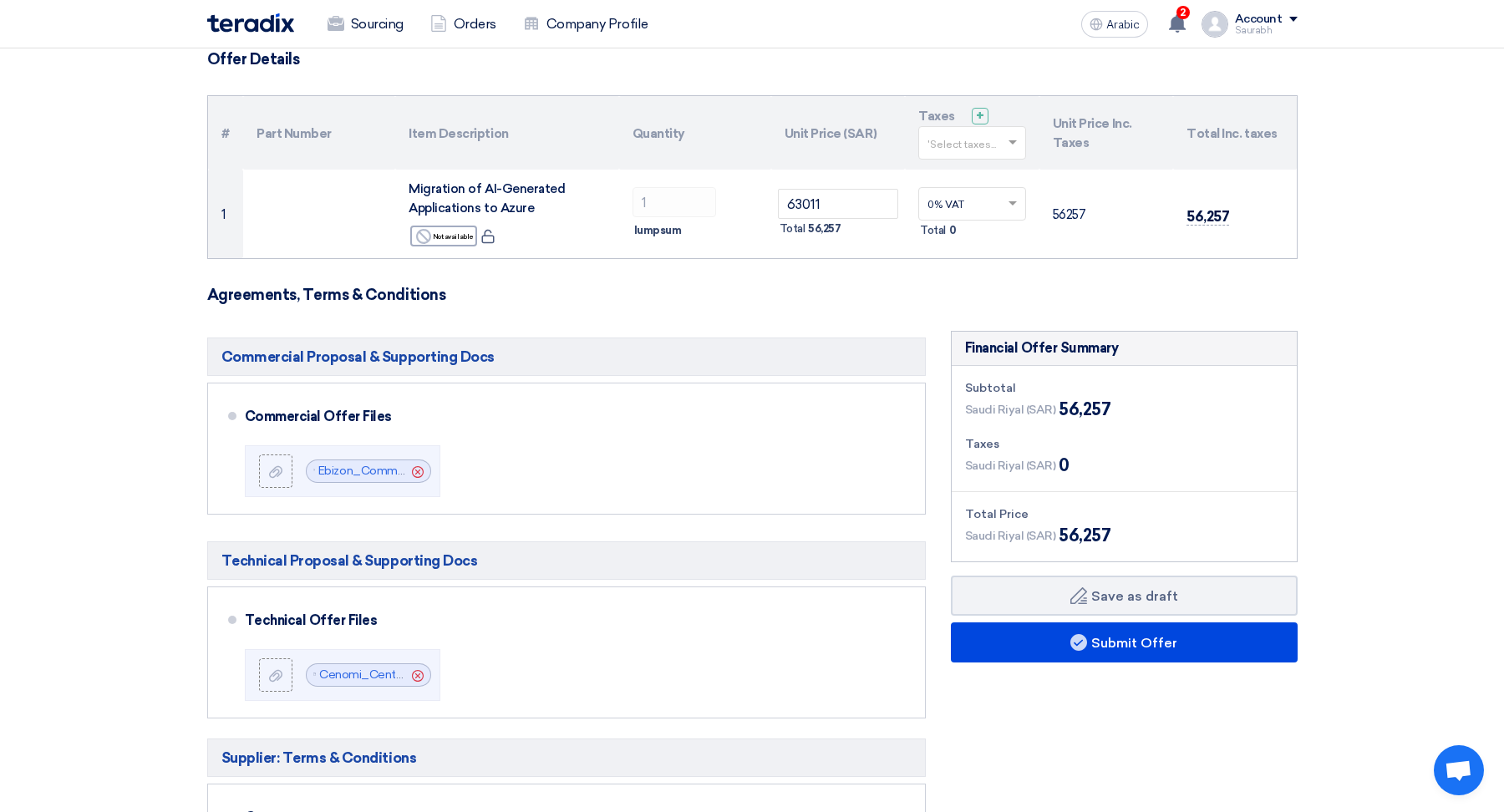
click at [853, 361] on h5 "Commercial Proposal & Supporting Docs" at bounding box center [567, 356] width 718 height 38
click at [978, 111] on font "+" at bounding box center [980, 115] width 8 height 16
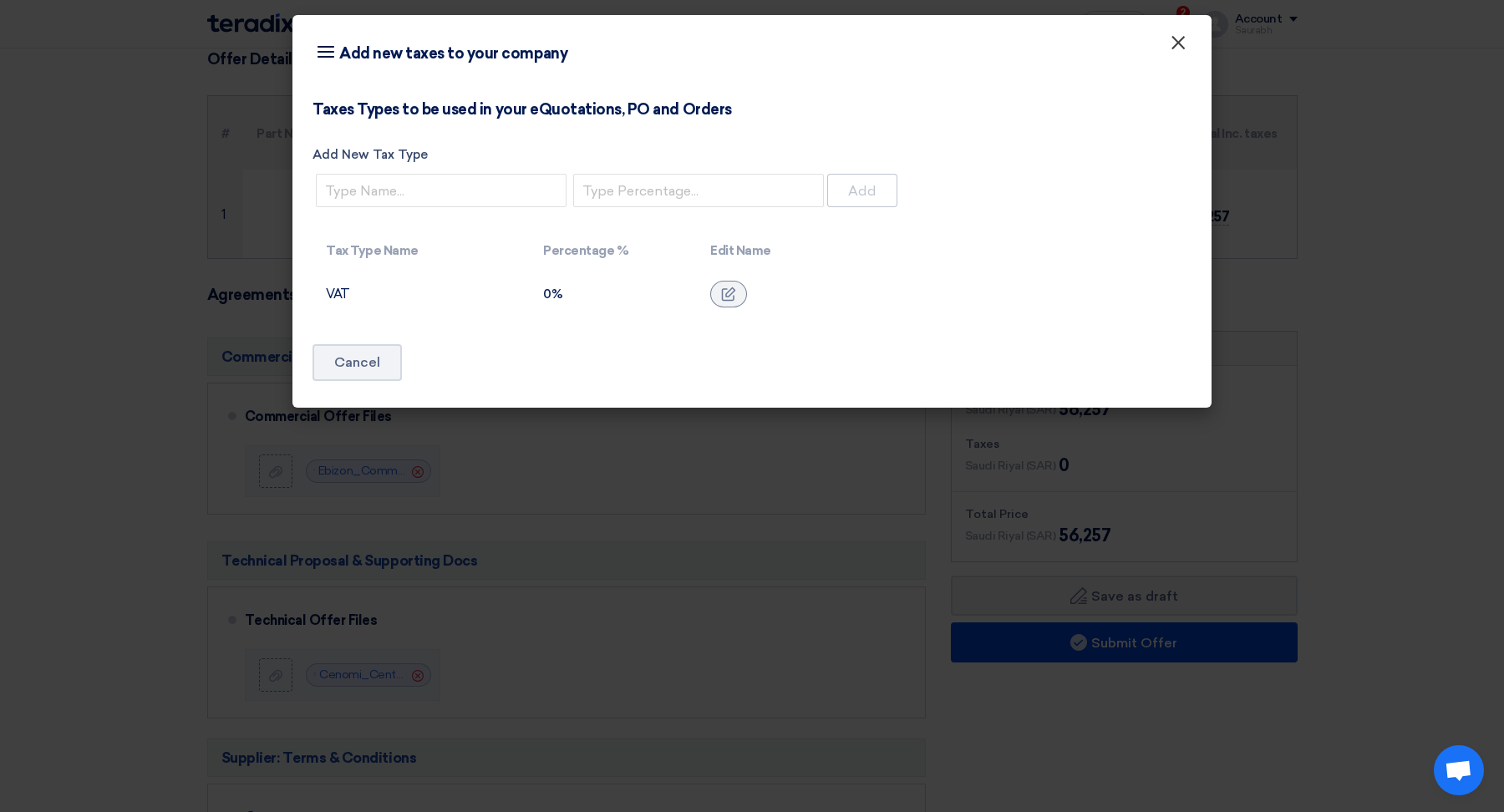
click at [1183, 43] on font "×" at bounding box center [1178, 47] width 17 height 33
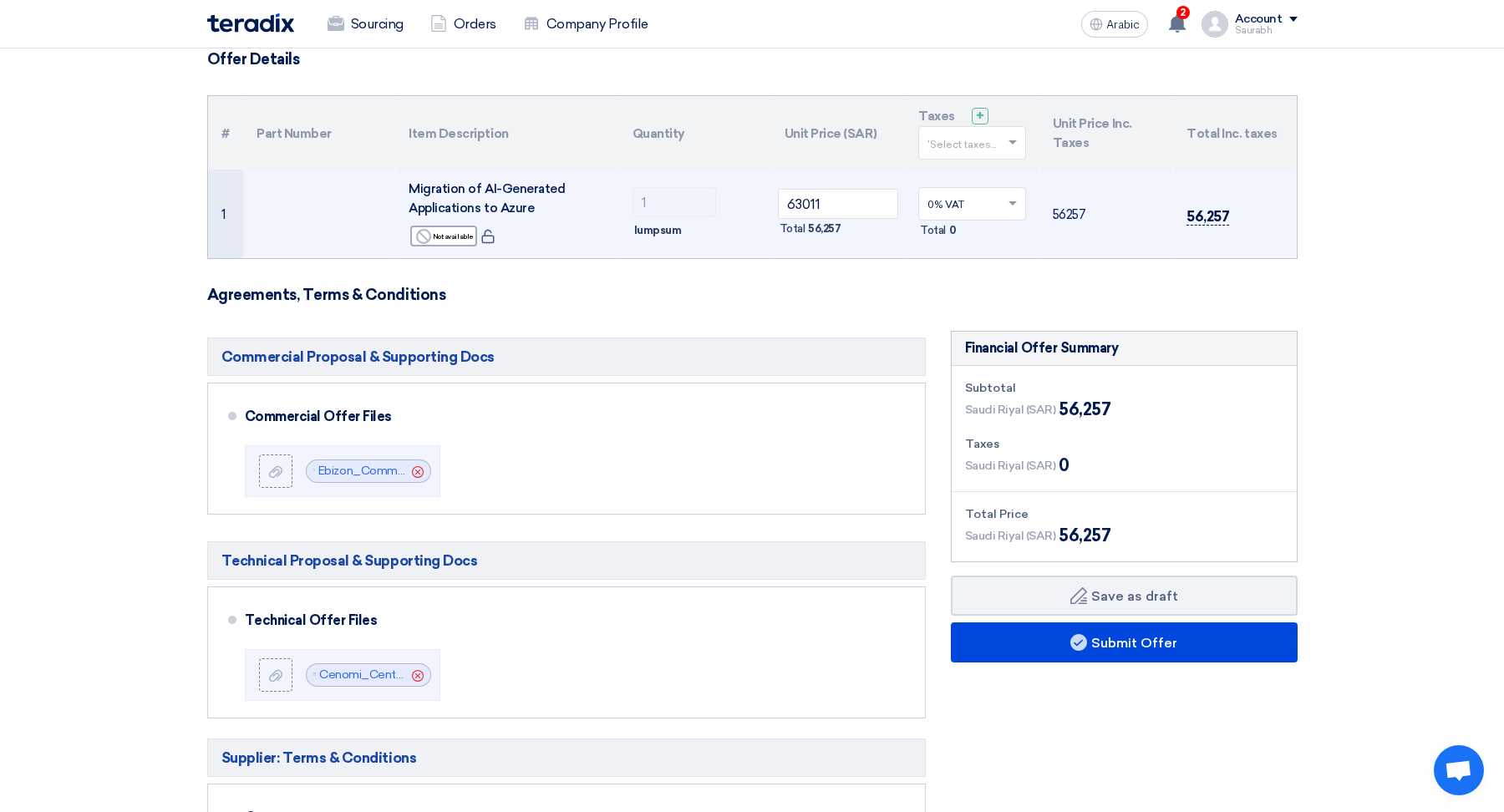
click at [1208, 220] on font "56,257" at bounding box center [1208, 217] width 43 height 17
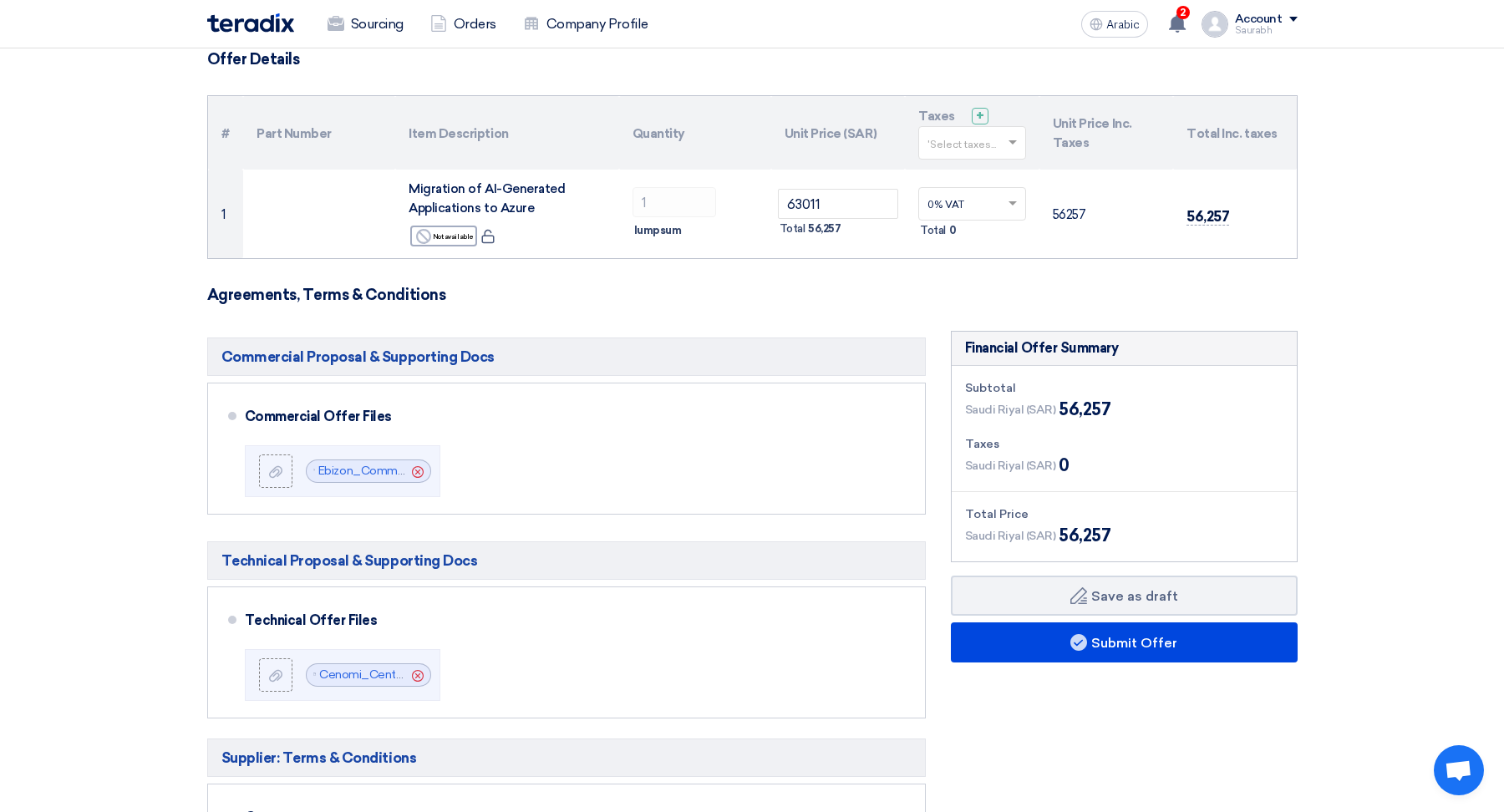
click at [1362, 288] on section "Offer Details # Part Number Item Description Quantity Unit Price (SAR) Taxes + …" at bounding box center [752, 632] width 1504 height 1231
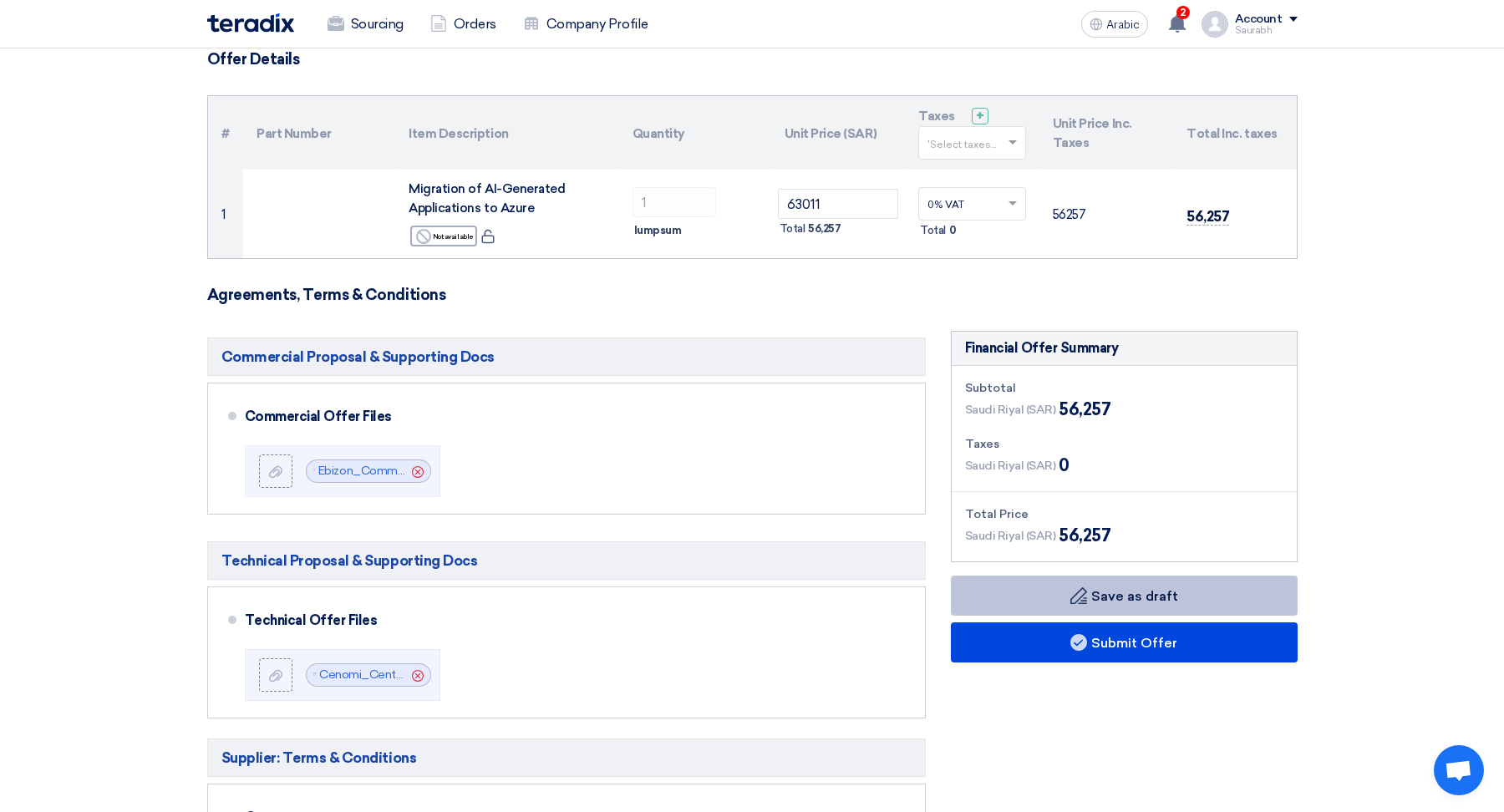
click at [1119, 591] on font "Save as draft" at bounding box center [1135, 595] width 87 height 16
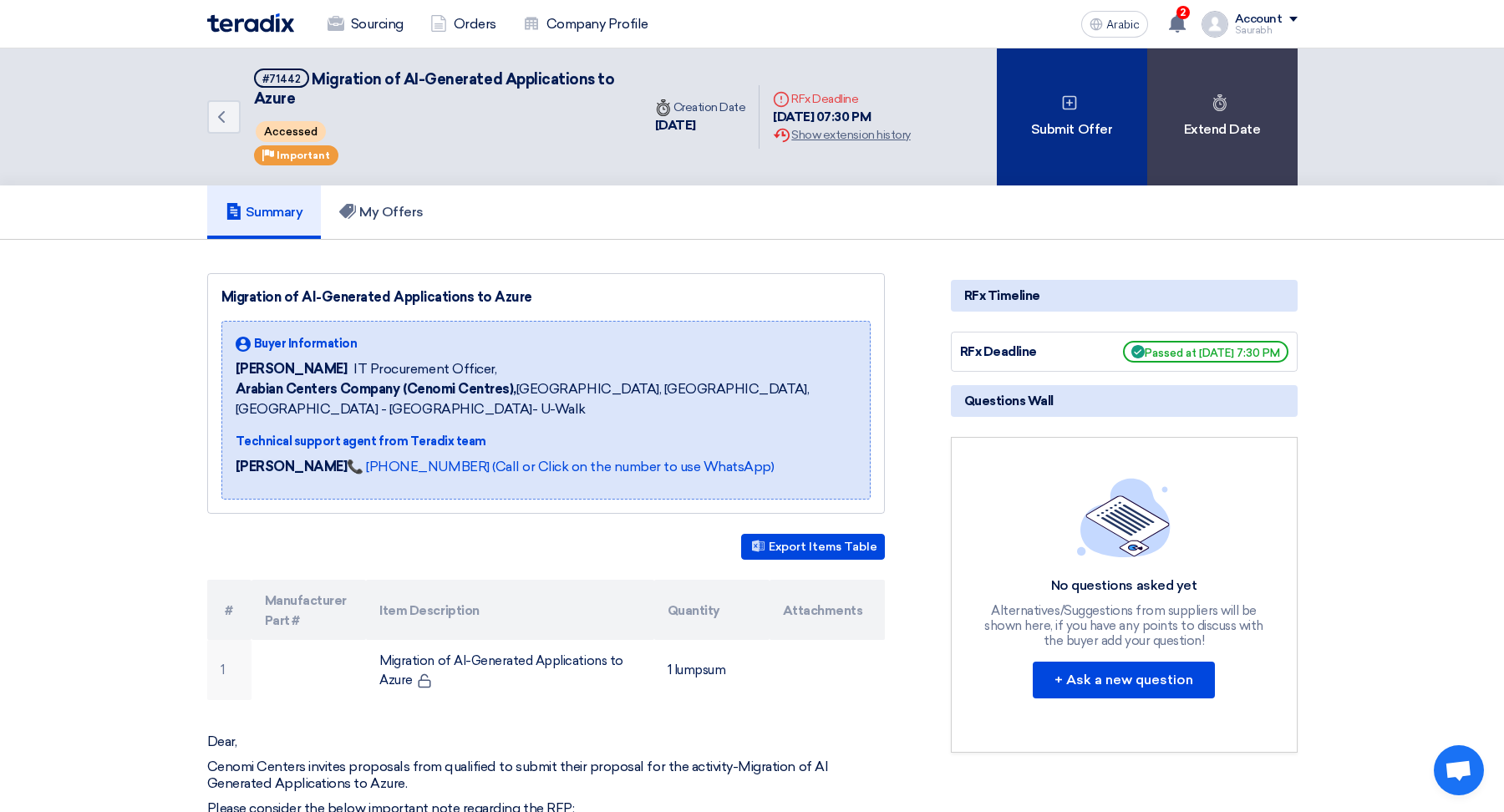
click at [1090, 143] on div "Submit Offer" at bounding box center [1072, 116] width 151 height 137
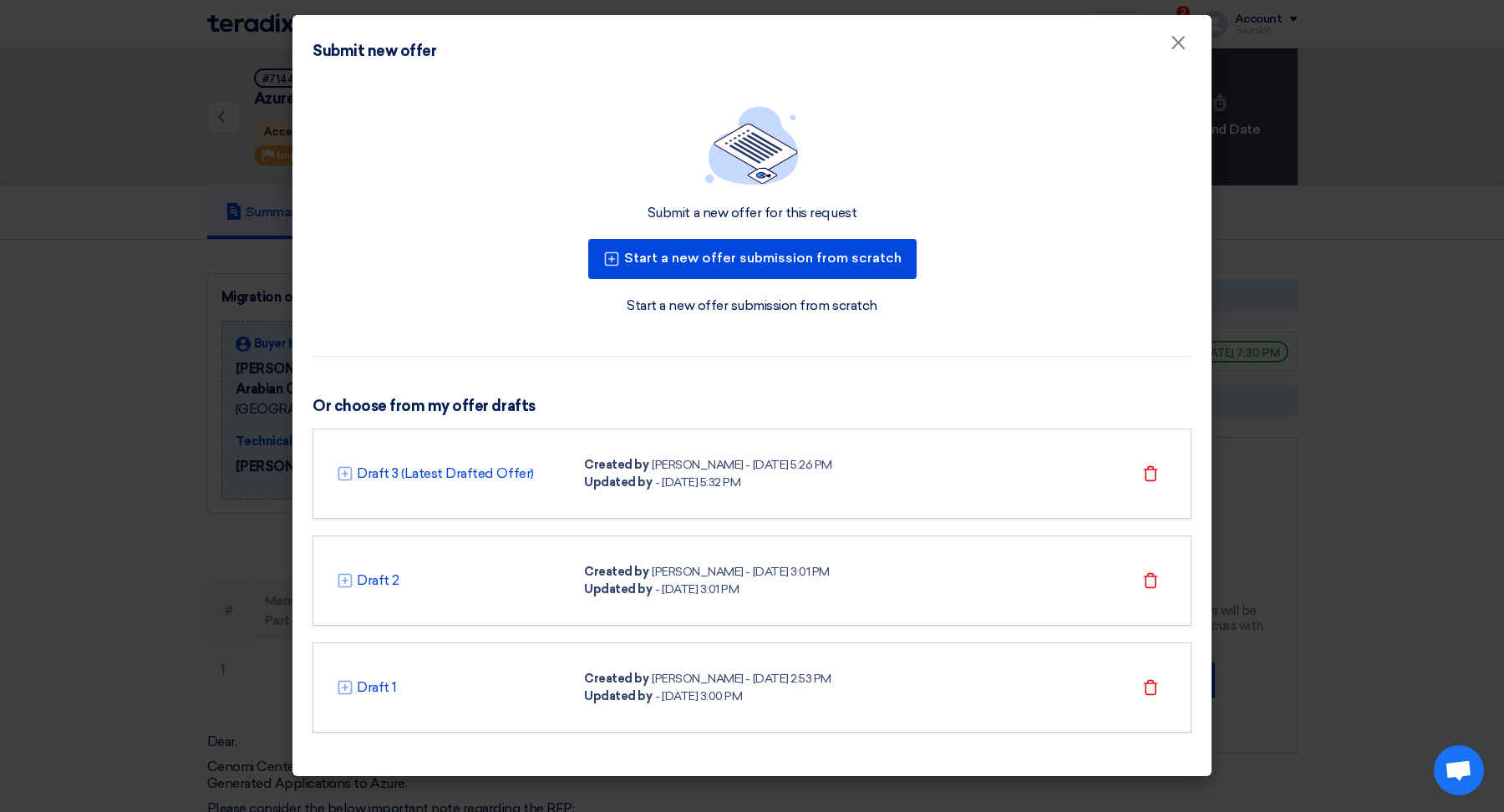
click at [634, 475] on font "Updated by" at bounding box center [618, 482] width 68 height 14
click at [378, 470] on font "Draft 3 (Latest Drafted Offer)" at bounding box center [445, 473] width 177 height 16
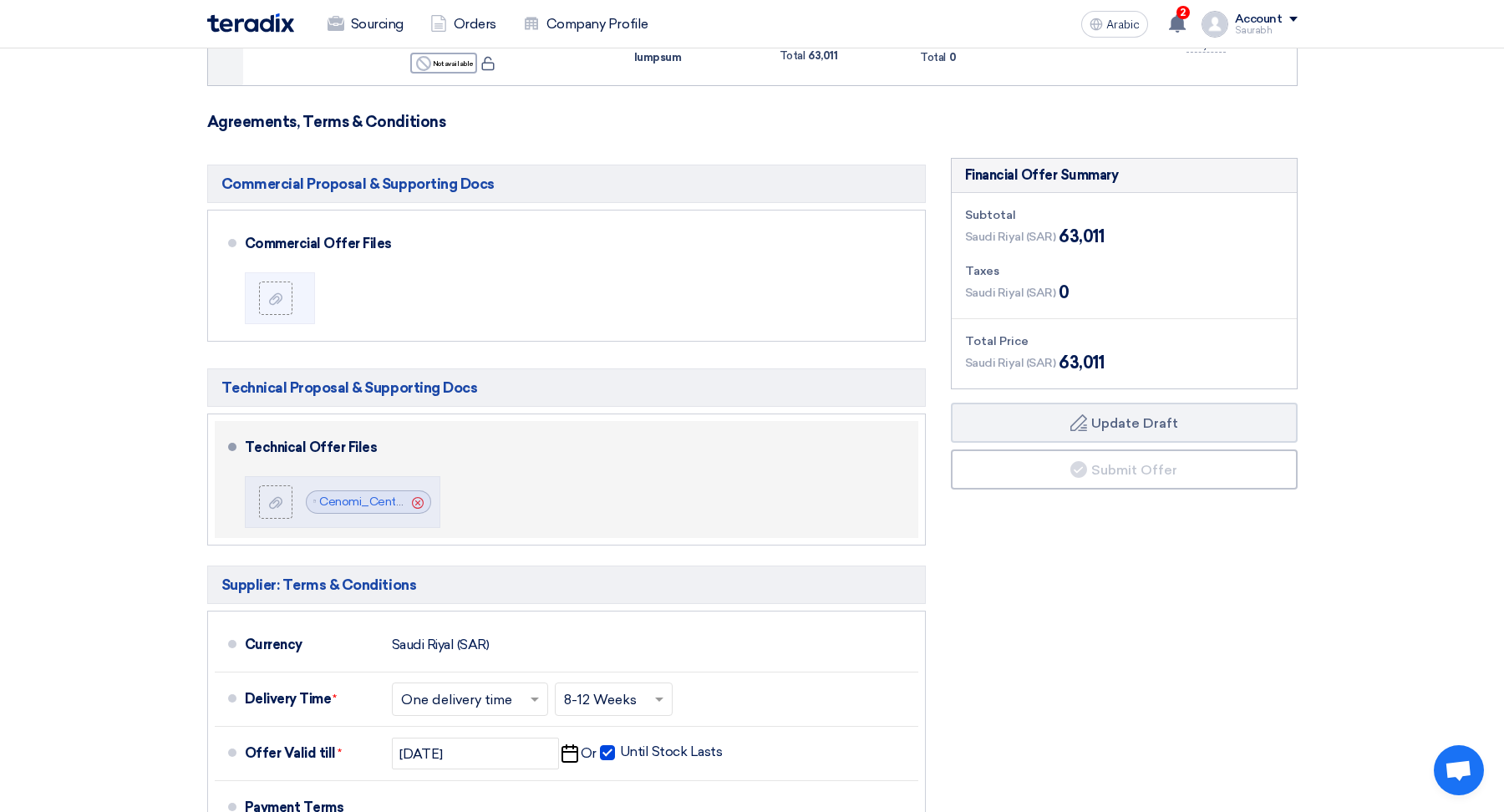
scroll to position [327, 0]
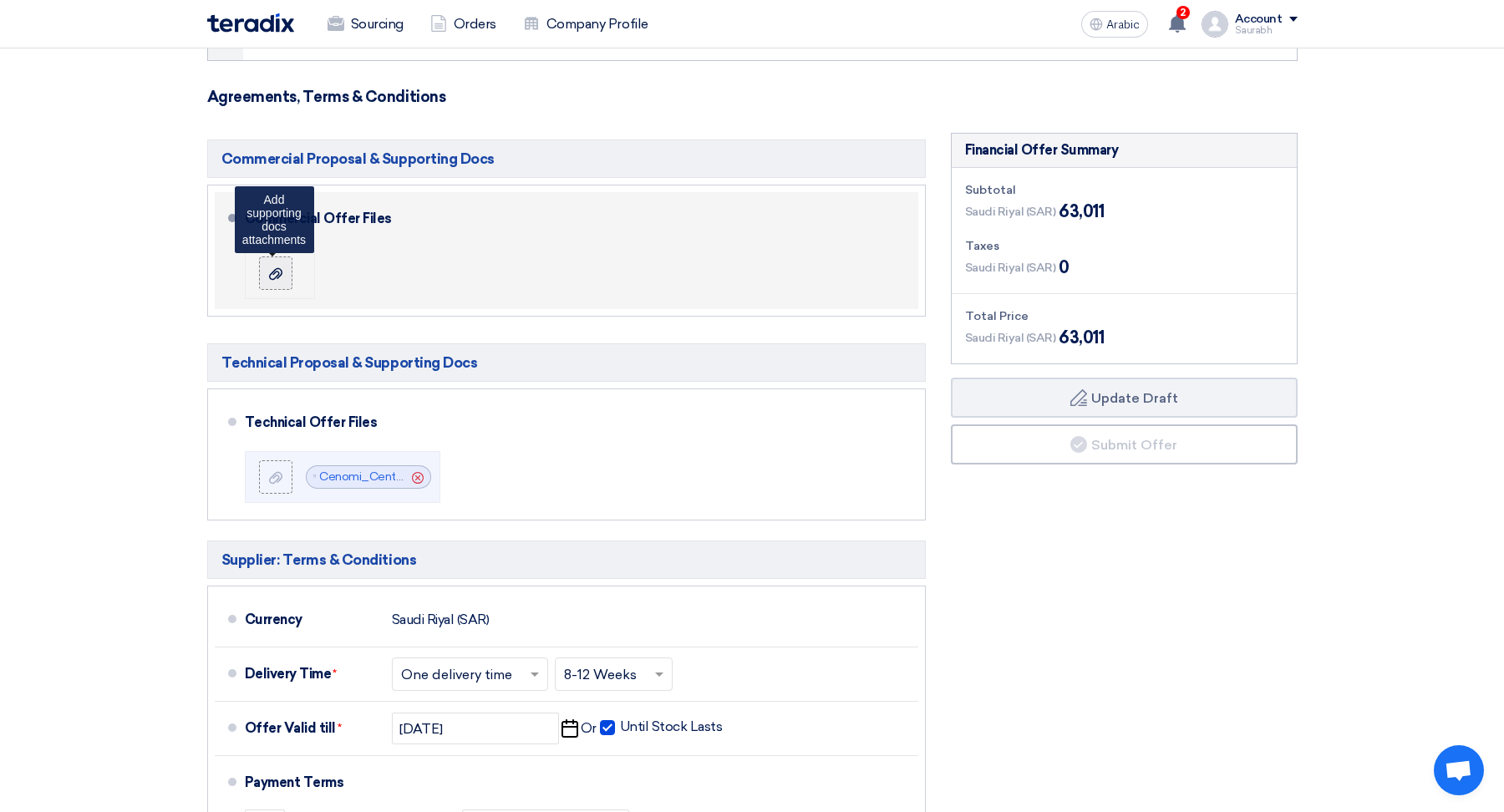
click at [262, 276] on label at bounding box center [275, 273] width 34 height 33
click at [0, 0] on input "file" at bounding box center [0, 0] width 0 height 0
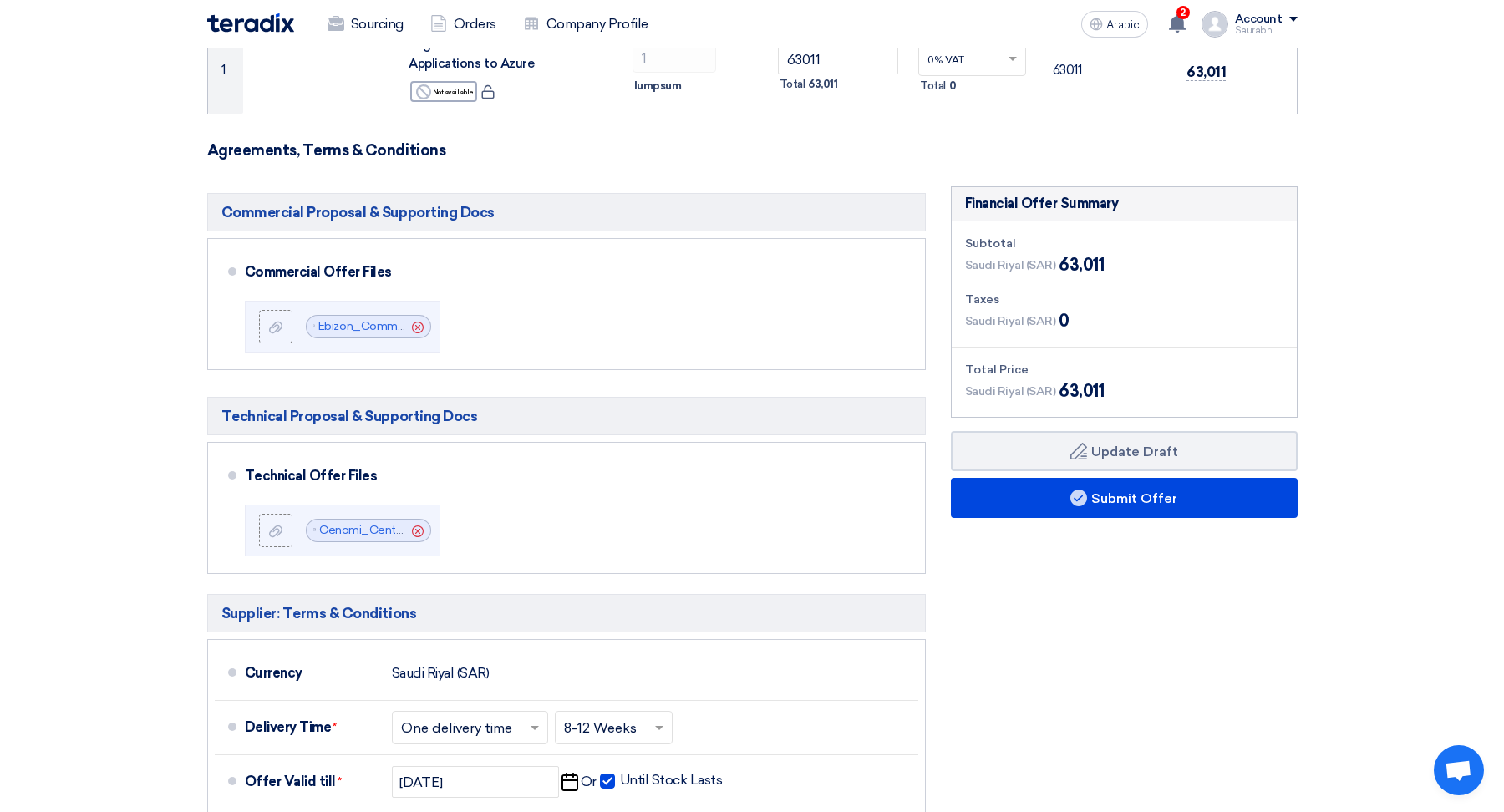
scroll to position [278, 0]
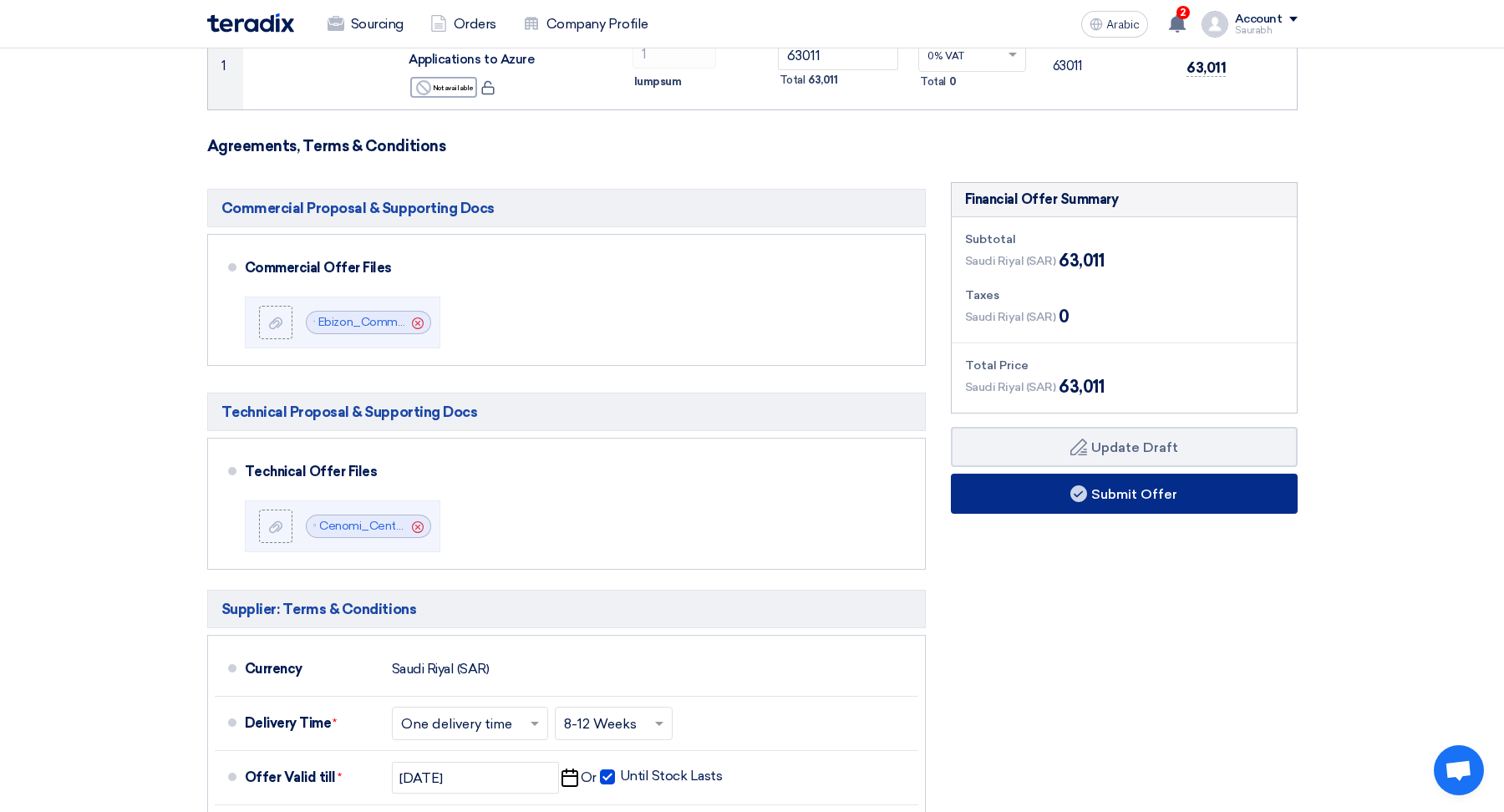
click at [1212, 483] on button "Submit Offer" at bounding box center [1124, 493] width 347 height 40
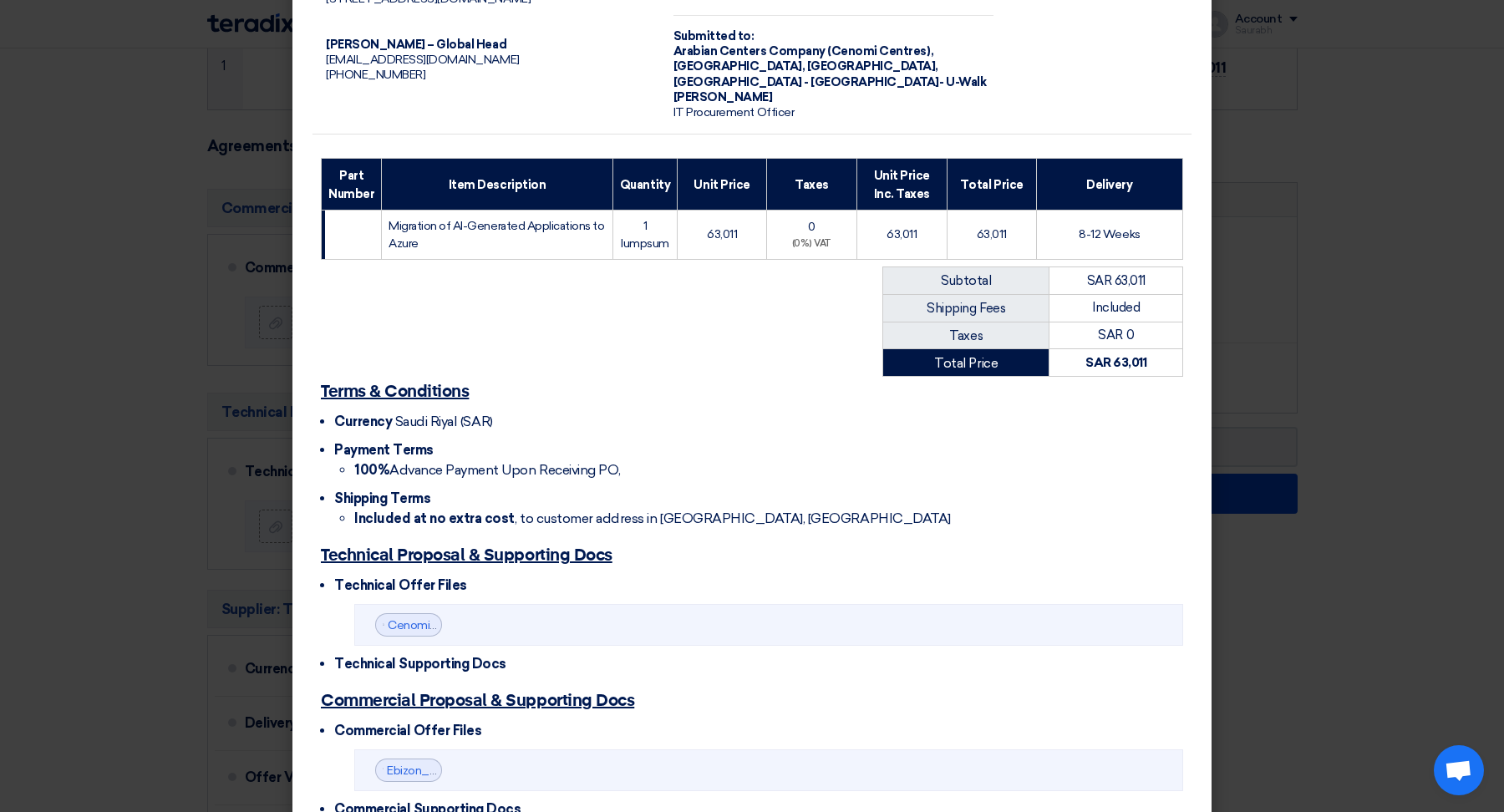
scroll to position [208, 0]
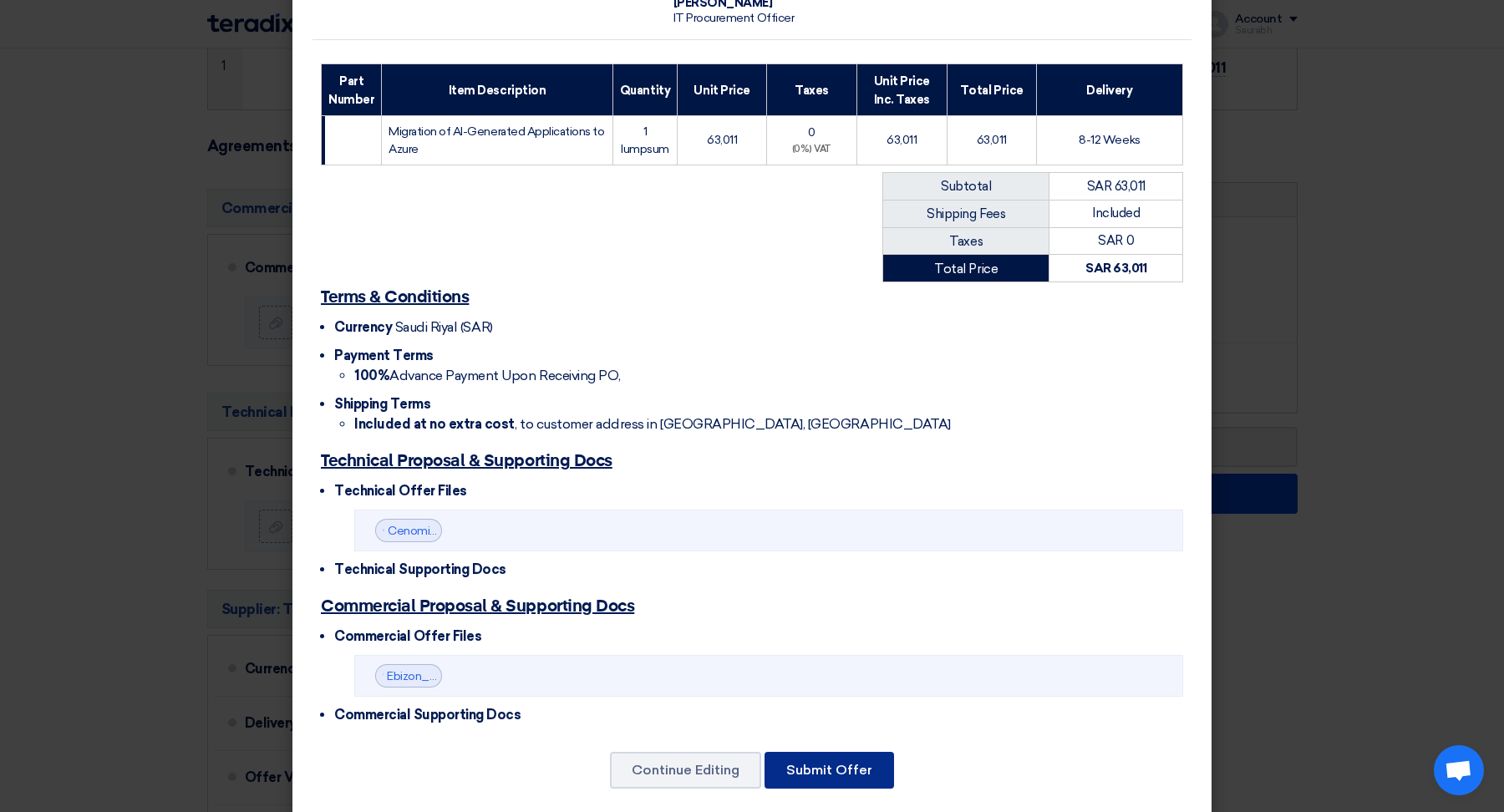
click at [820, 752] on button "Submit Offer" at bounding box center [829, 770] width 129 height 37
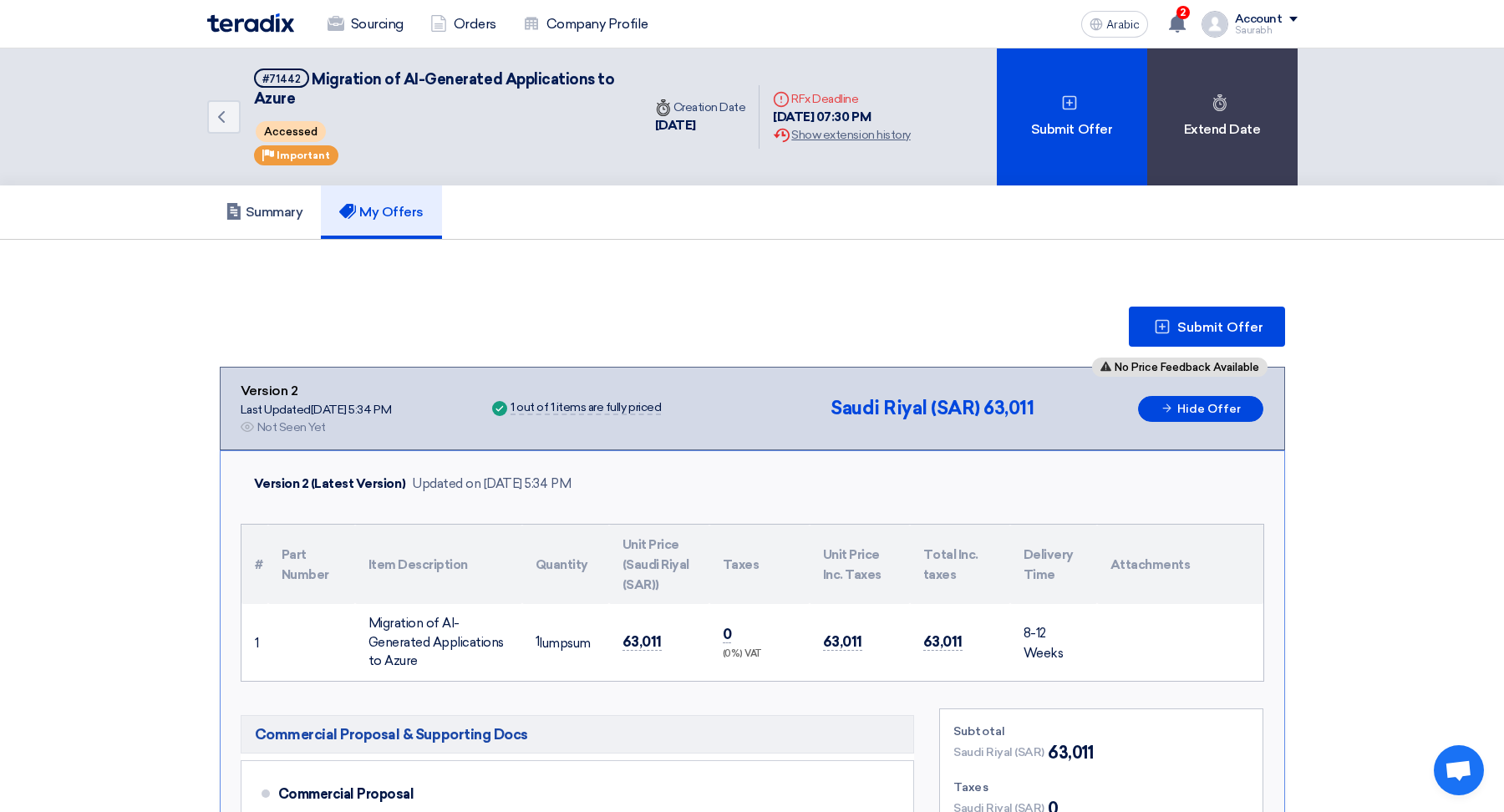
click at [302, 135] on font "Accessed" at bounding box center [290, 132] width 53 height 12
click at [306, 170] on div "Back #71442 Migration of AI-Generated Applications to Azure Accessed Priority I…" at bounding box center [424, 116] width 435 height 137
click at [231, 104] on link "Back" at bounding box center [224, 117] width 34 height 33
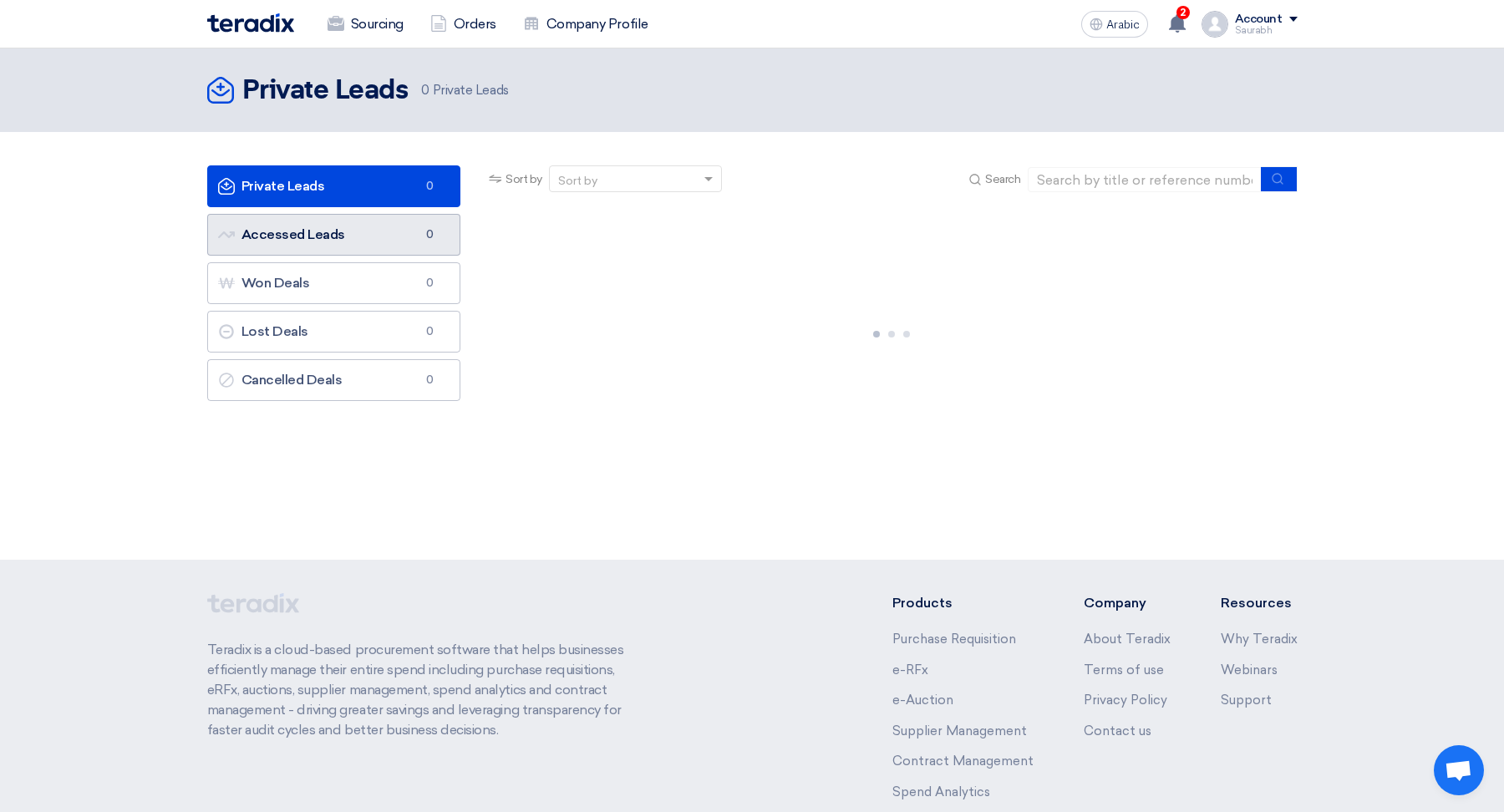
click at [293, 215] on link "Accessed Leads Accessed Leads 0" at bounding box center [334, 234] width 254 height 42
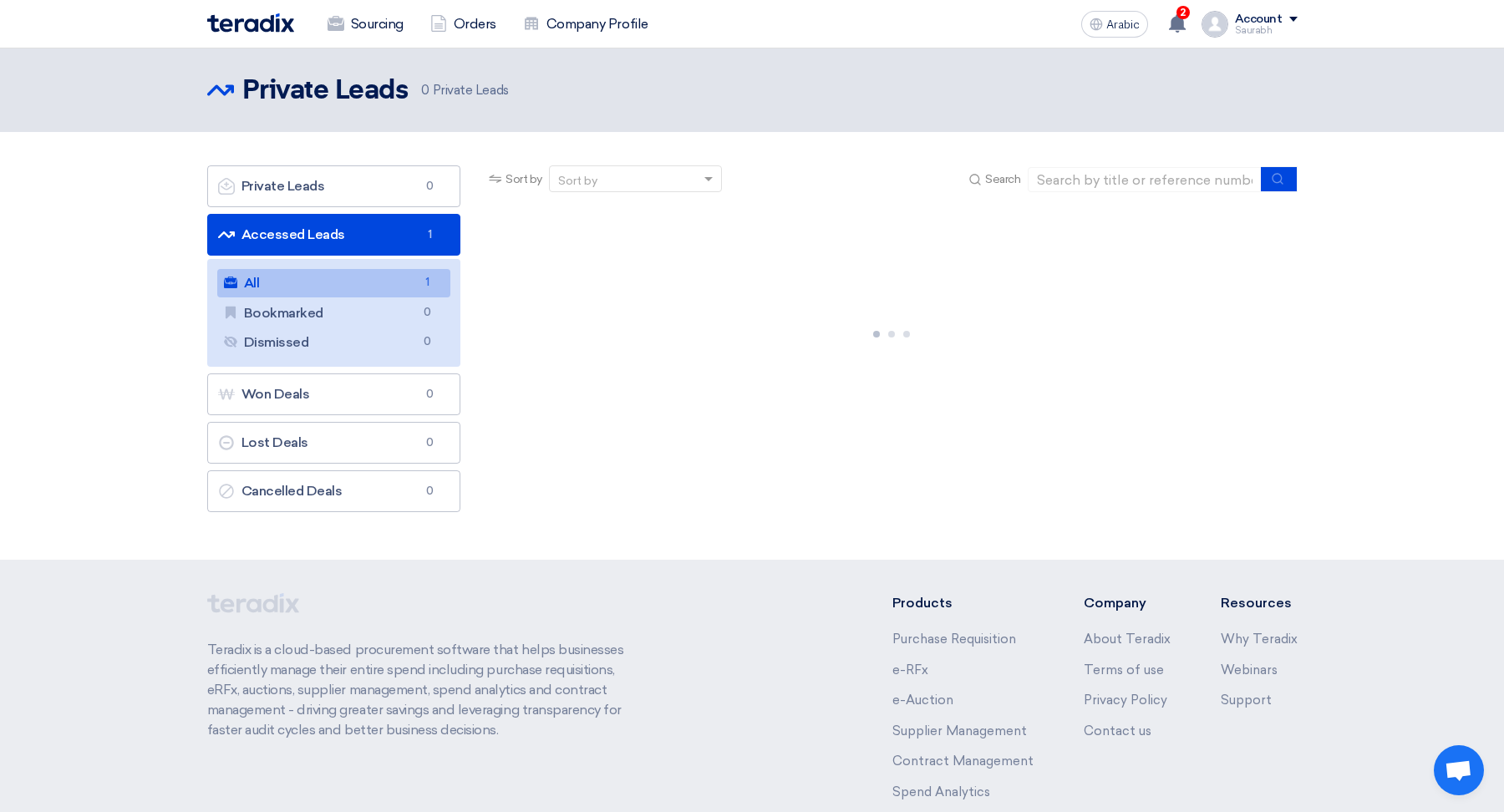
click at [295, 277] on link "All All 1" at bounding box center [333, 283] width 234 height 29
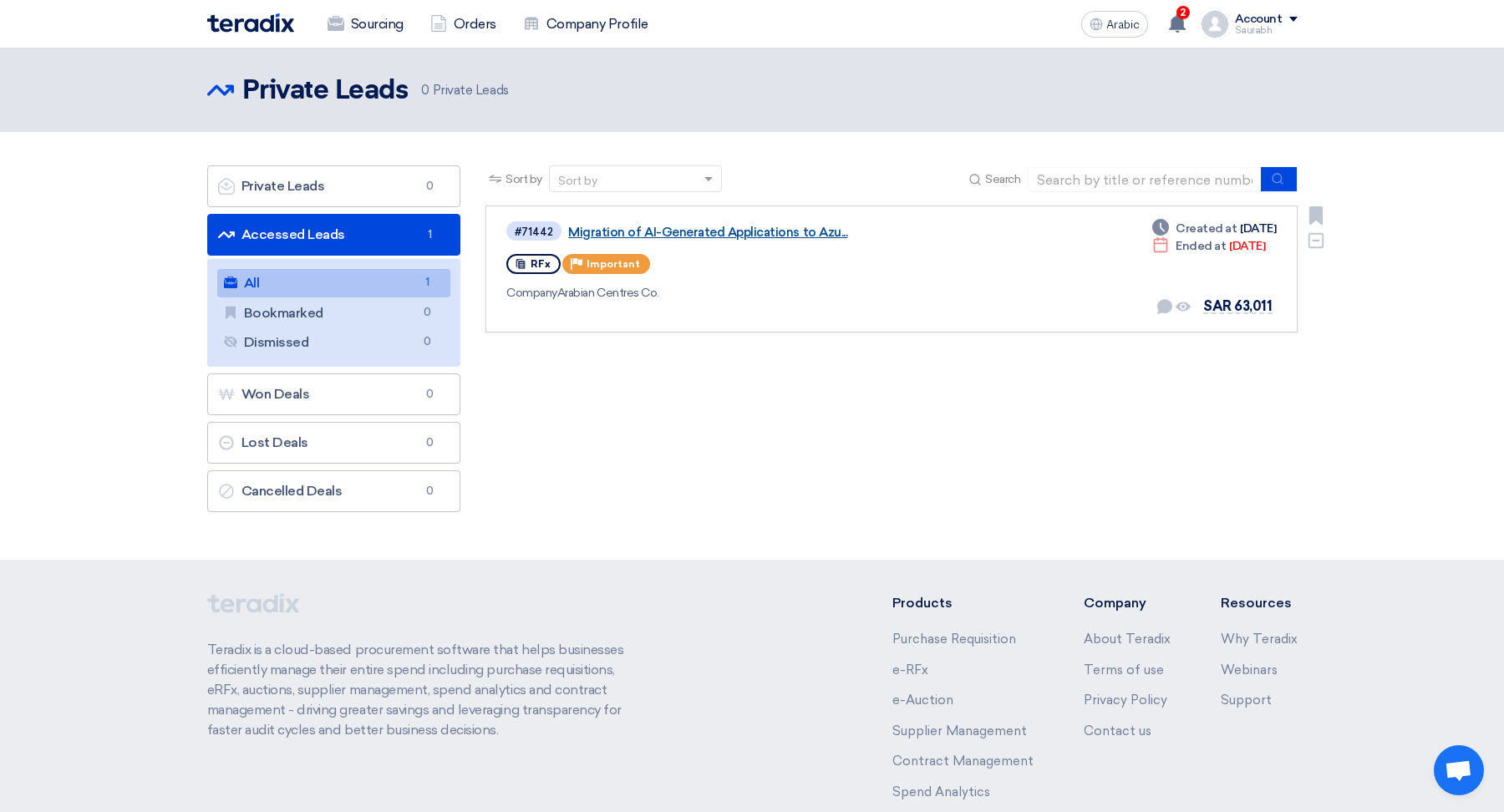
click at [665, 225] on font "Migration of AI-Generated Applications to Azu..." at bounding box center [708, 233] width 279 height 15
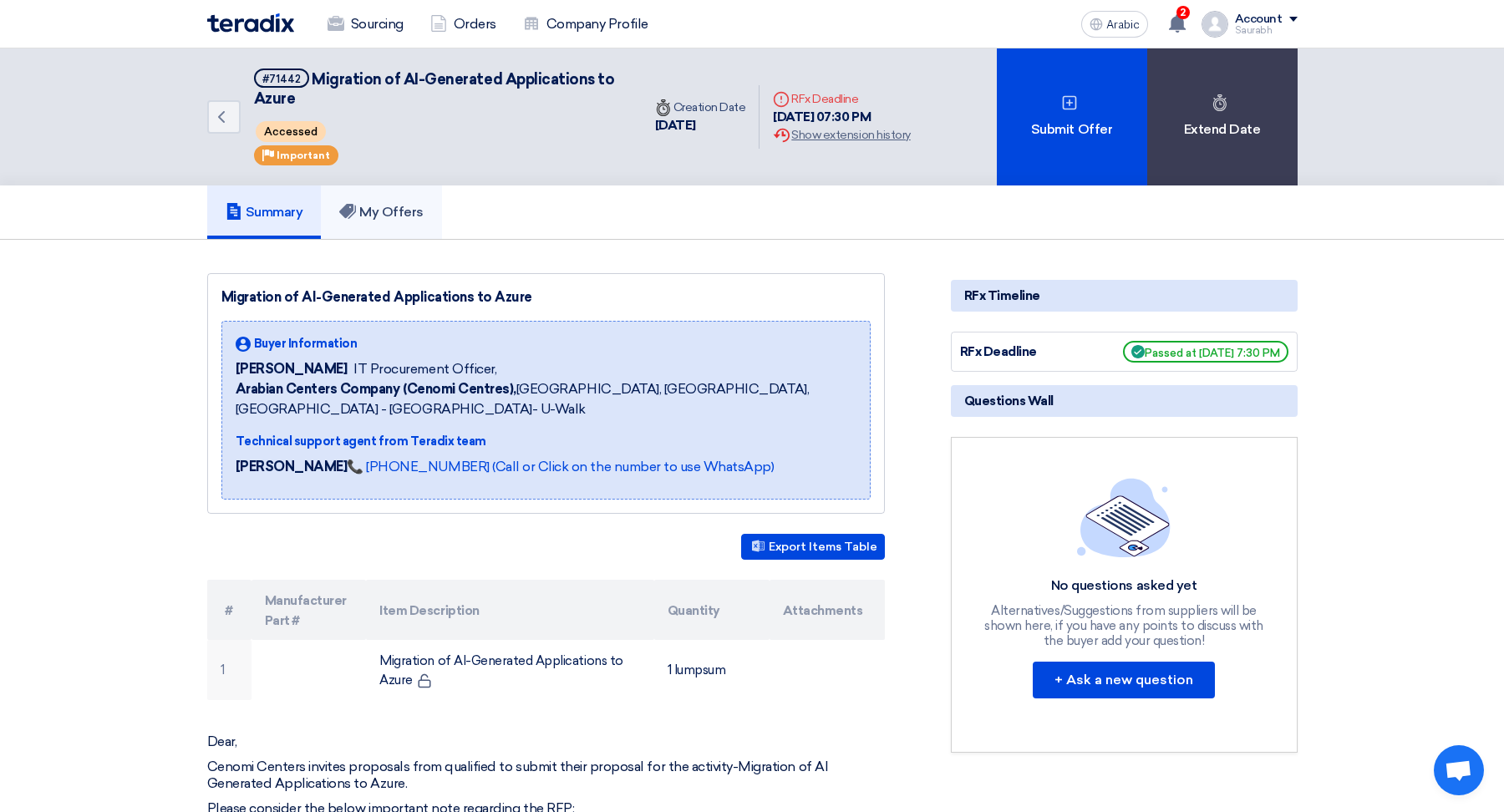
click at [361, 212] on h5 "My Offers" at bounding box center [382, 212] width 85 height 17
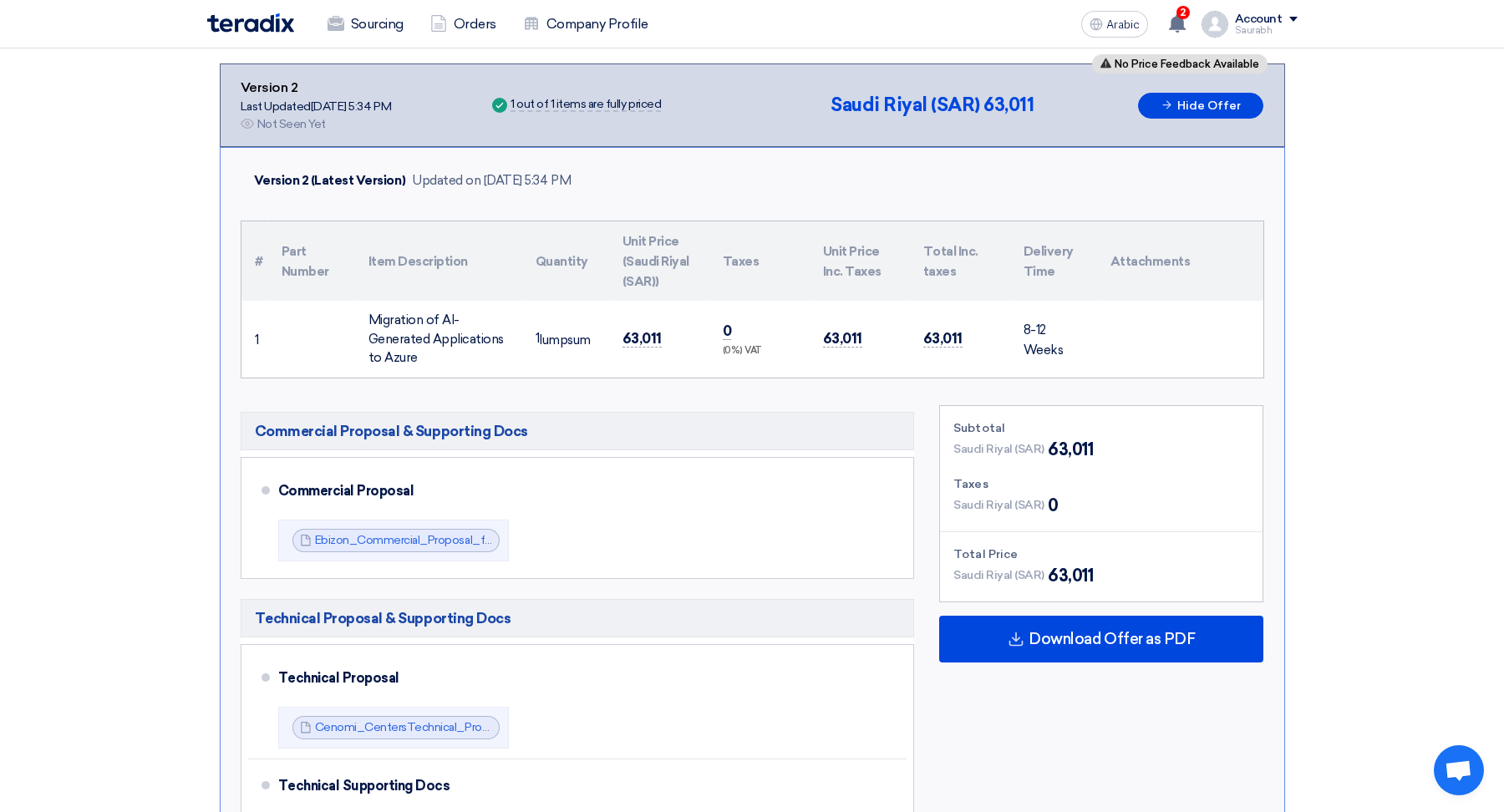
scroll to position [306, 0]
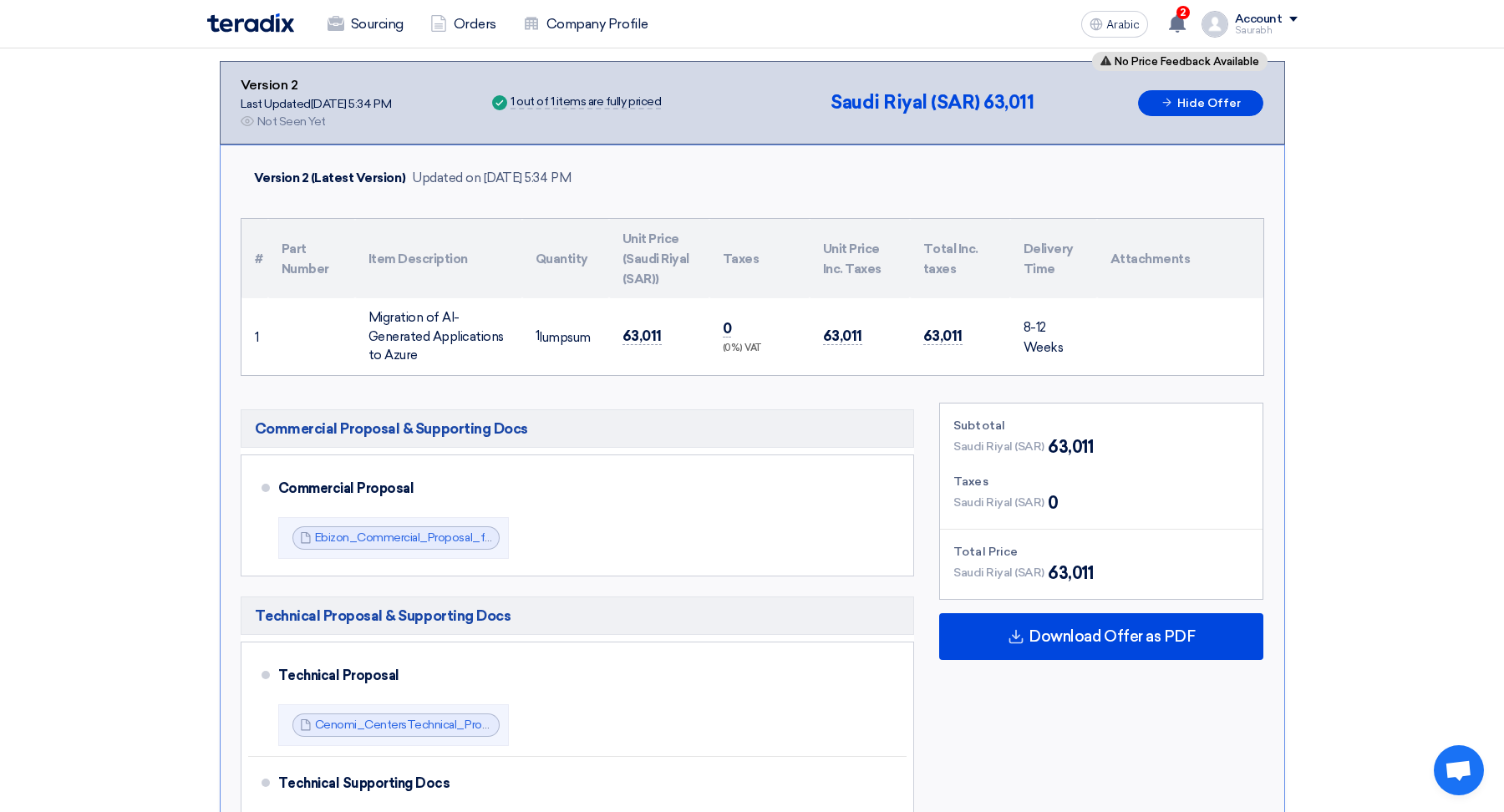
click at [266, 37] on div "Sourcing Orders Company Profile" at bounding box center [534, 24] width 654 height 37
click at [266, 33] on div "Sourcing Orders Company Profile" at bounding box center [534, 24] width 654 height 37
click at [500, 24] on link "Orders" at bounding box center [463, 24] width 93 height 37
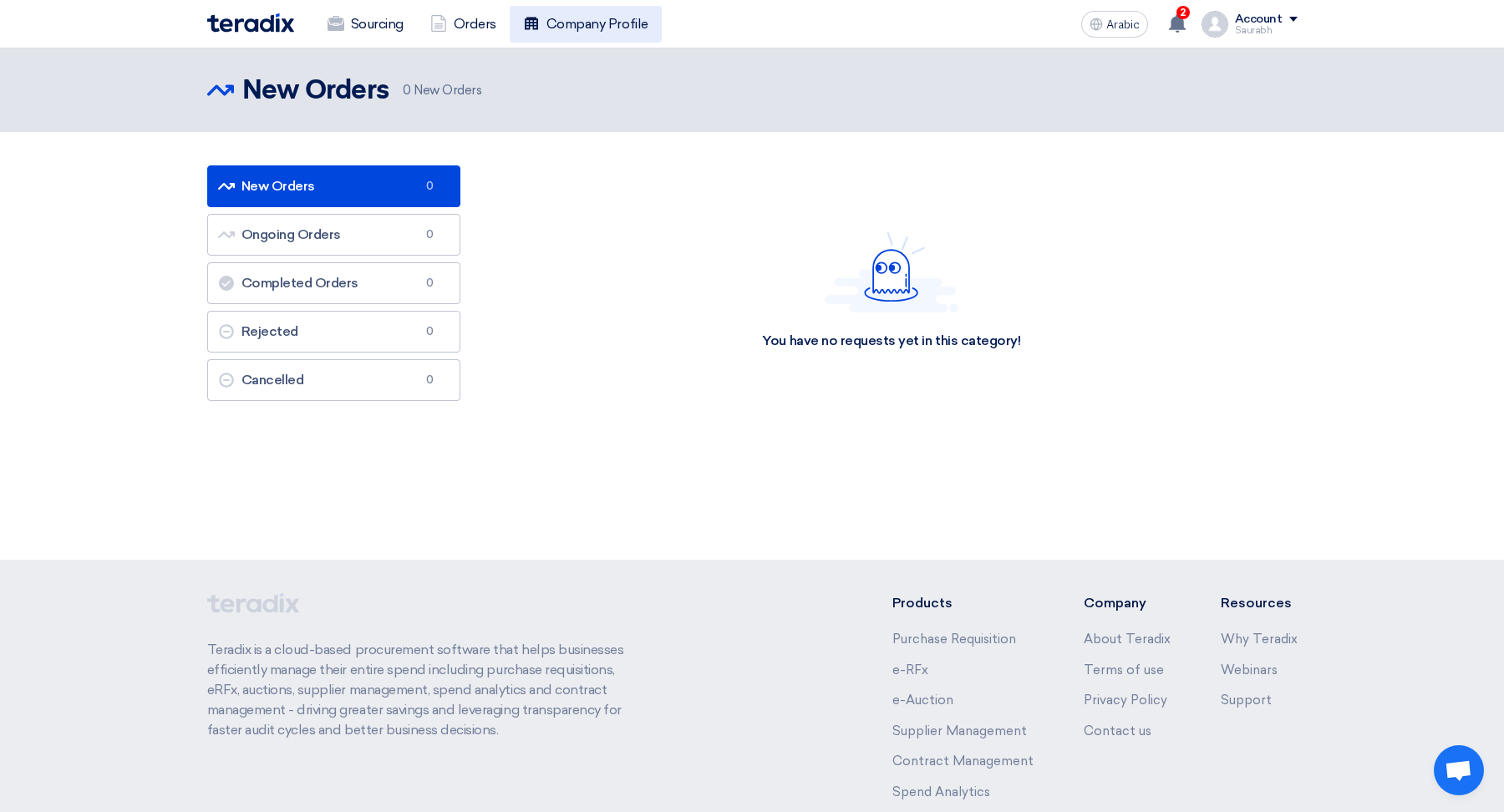
click at [585, 24] on font "Company Profile" at bounding box center [598, 23] width 102 height 16
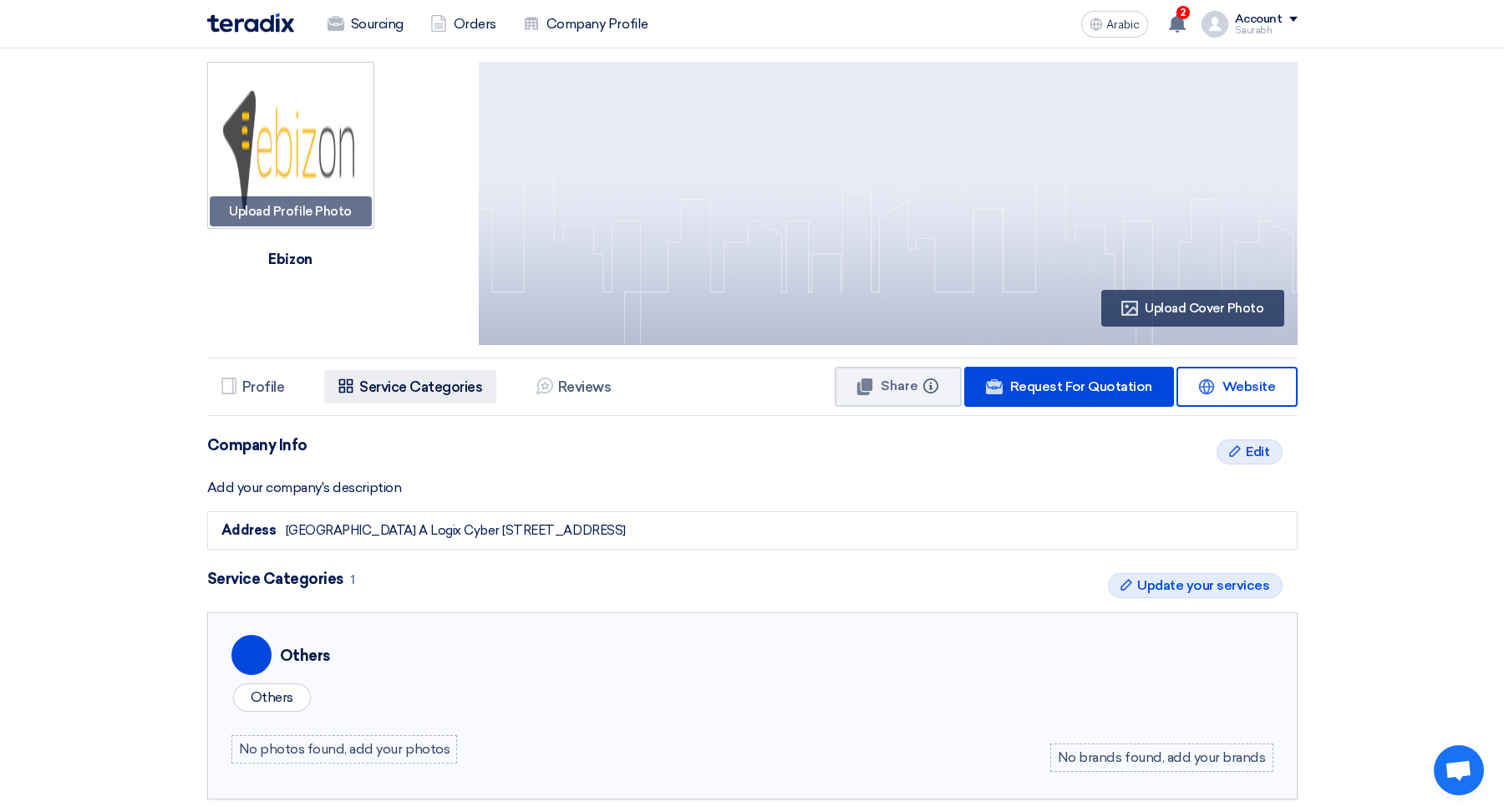
click at [424, 385] on font "Service Categories" at bounding box center [421, 387] width 123 height 17
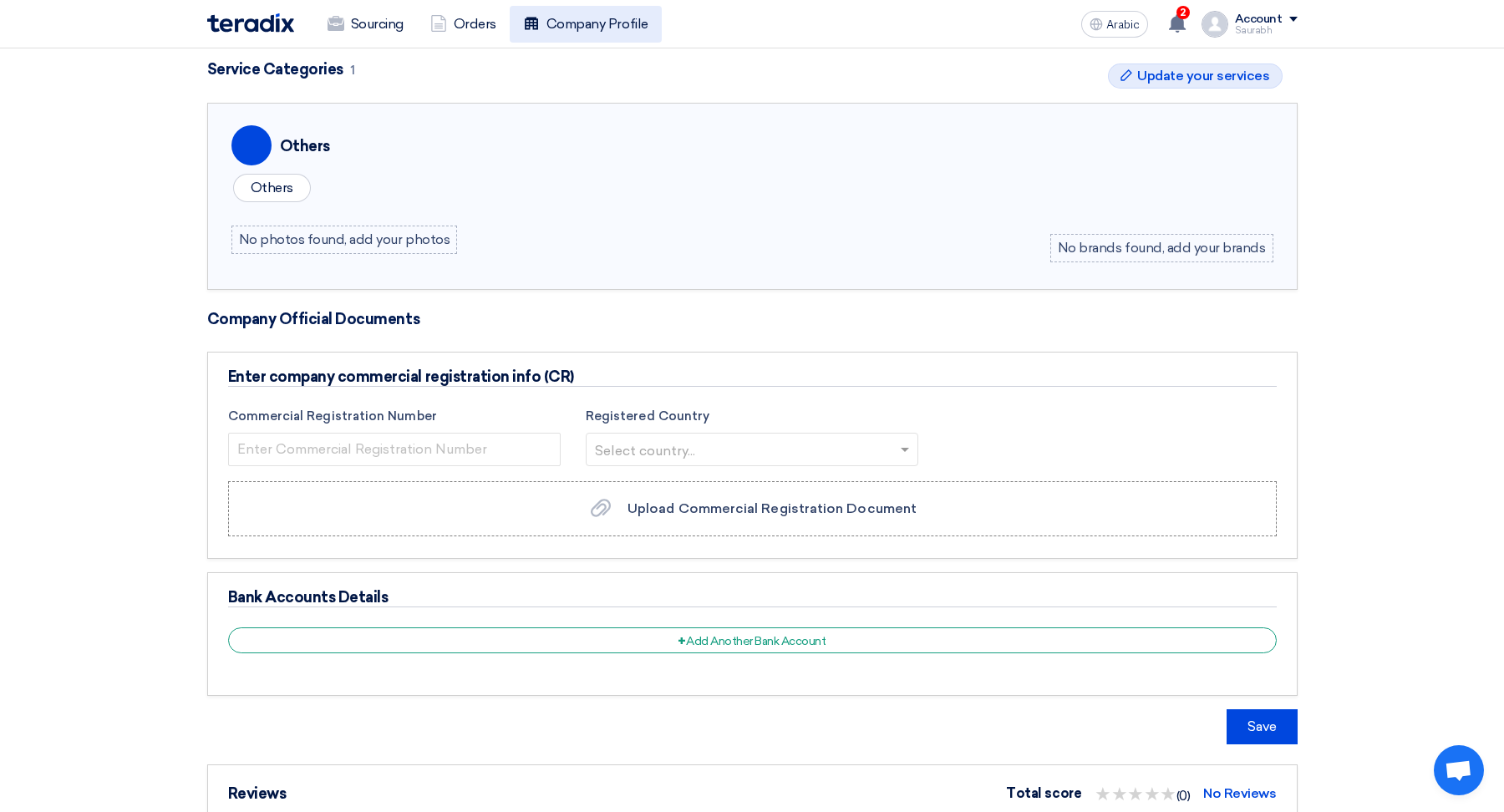
click at [617, 35] on link "Company Profile" at bounding box center [585, 24] width 152 height 37
